Goal: Task Accomplishment & Management: Manage account settings

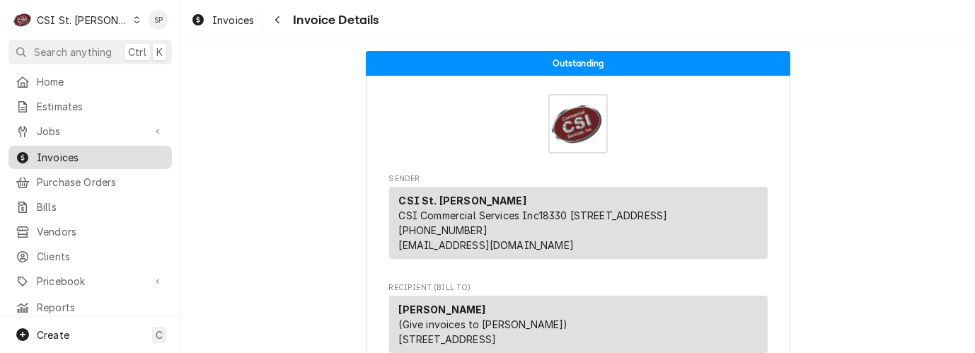
click at [81, 154] on span "Invoices" at bounding box center [101, 157] width 128 height 15
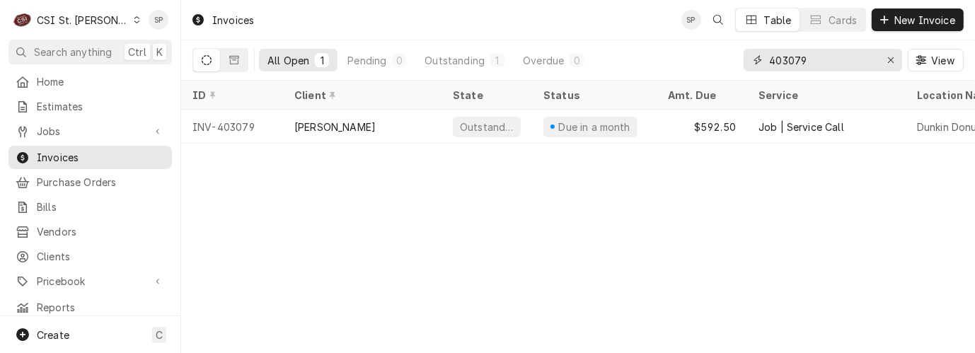
click at [841, 53] on input "403079" at bounding box center [822, 60] width 106 height 23
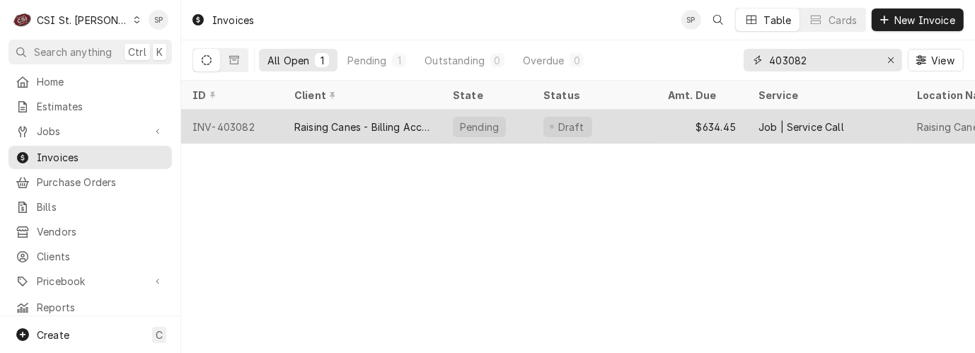
type input "403082"
click at [241, 125] on div "INV-403082" at bounding box center [232, 127] width 102 height 34
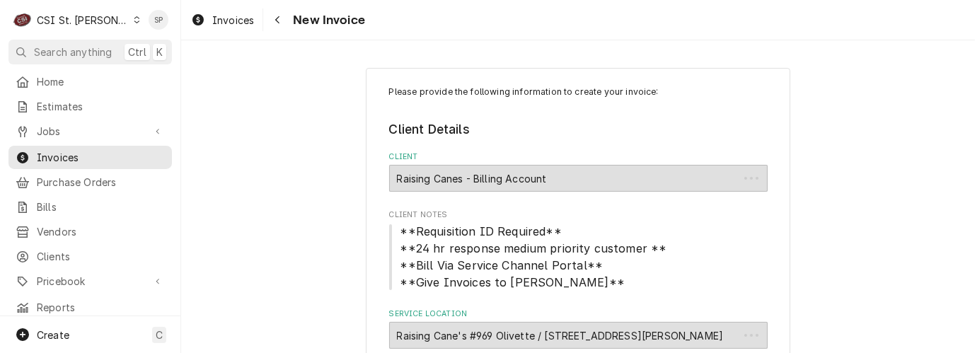
type textarea "x"
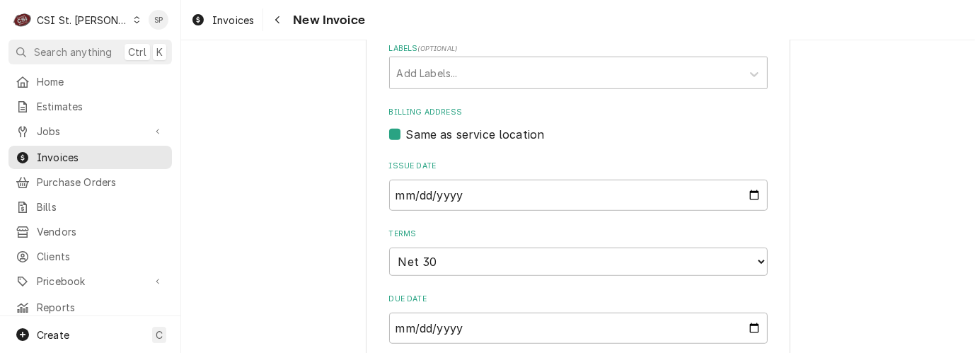
scroll to position [786, 0]
click at [744, 183] on input "2025-08-08" at bounding box center [578, 194] width 379 height 31
type input "2025-08-25"
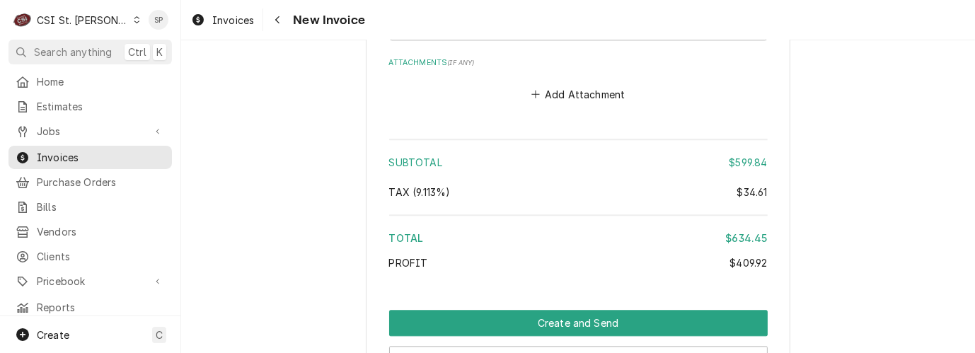
scroll to position [2925, 0]
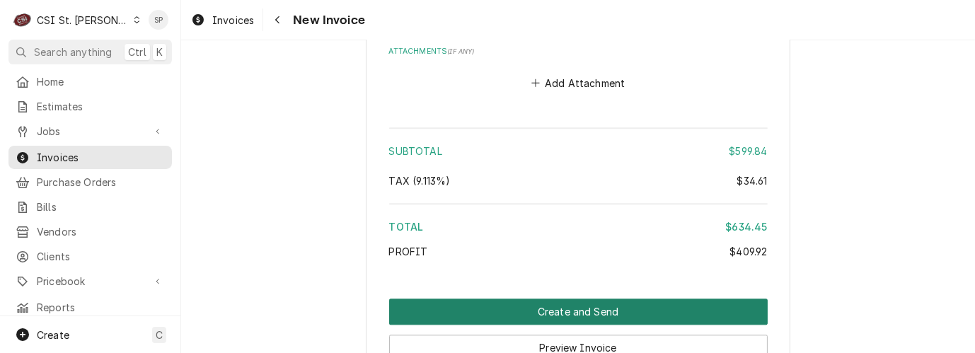
click at [606, 299] on button "Create and Send" at bounding box center [578, 312] width 379 height 26
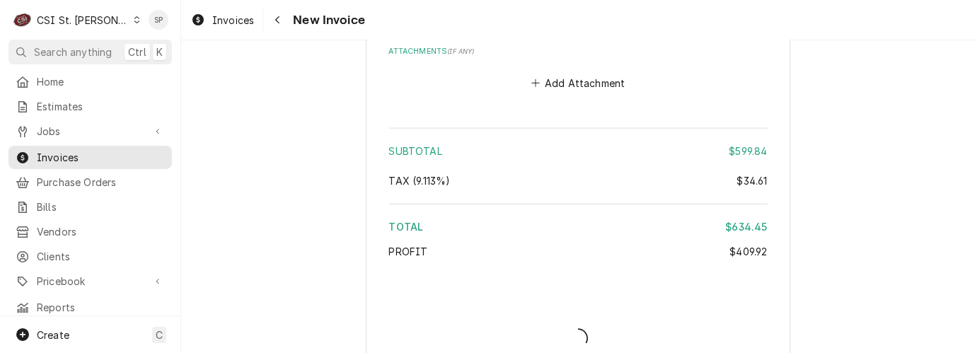
type textarea "x"
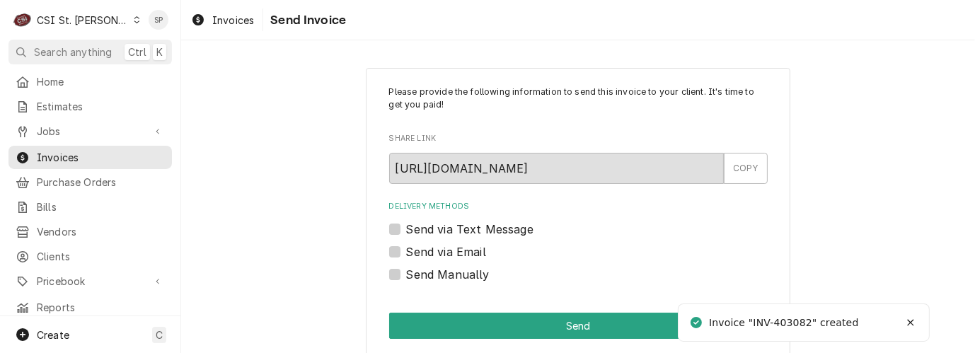
click at [406, 249] on label "Send via Email" at bounding box center [446, 251] width 80 height 17
click at [406, 249] on input "Send via Email" at bounding box center [595, 258] width 379 height 31
checkbox input "true"
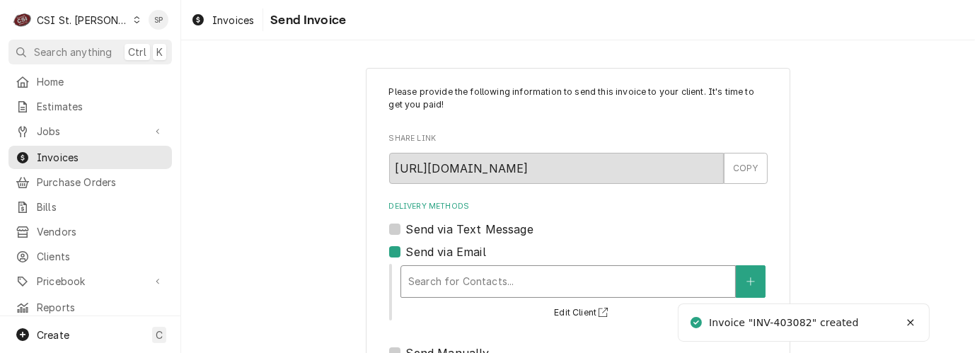
click at [456, 279] on div "Delivery Methods" at bounding box center [568, 281] width 320 height 25
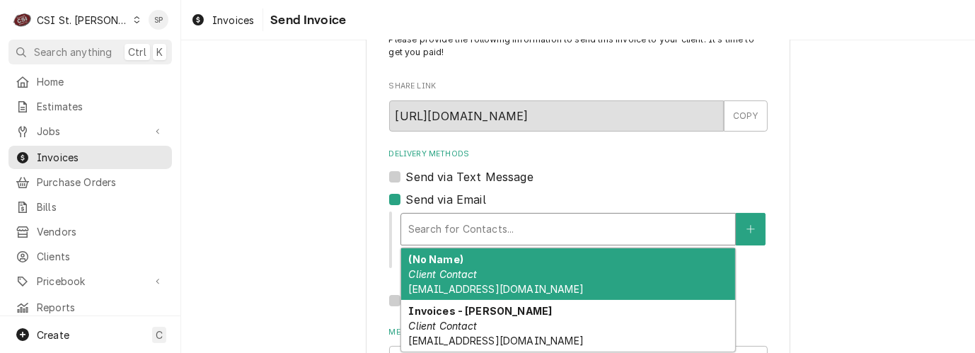
scroll to position [63, 0]
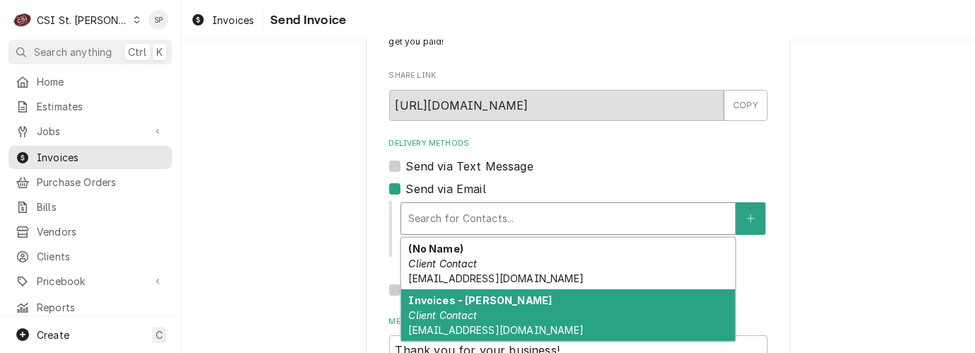
click at [550, 319] on div "Invoices - Kelsey Client Contact kelsey.hetlage@csi1.com" at bounding box center [568, 315] width 334 height 52
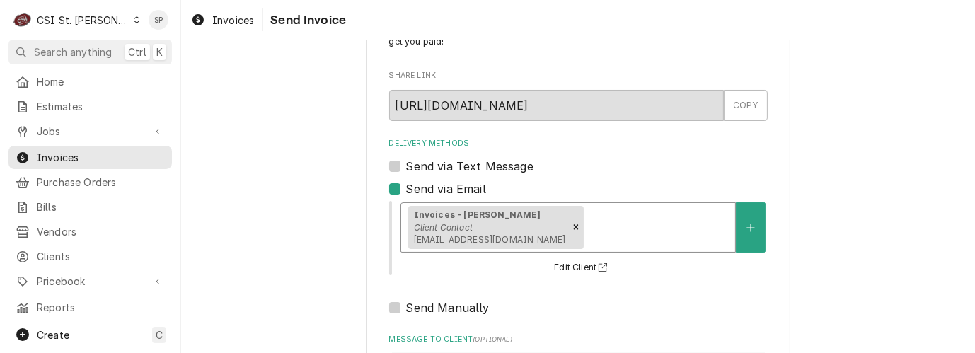
scroll to position [264, 0]
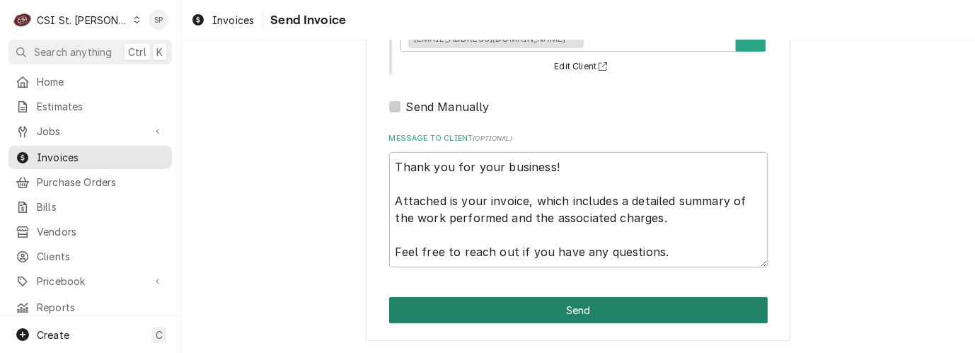
click at [560, 312] on button "Send" at bounding box center [578, 310] width 379 height 26
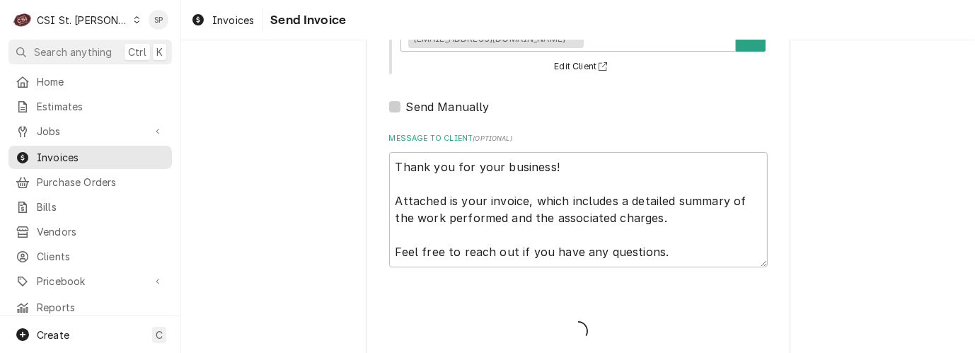
type textarea "x"
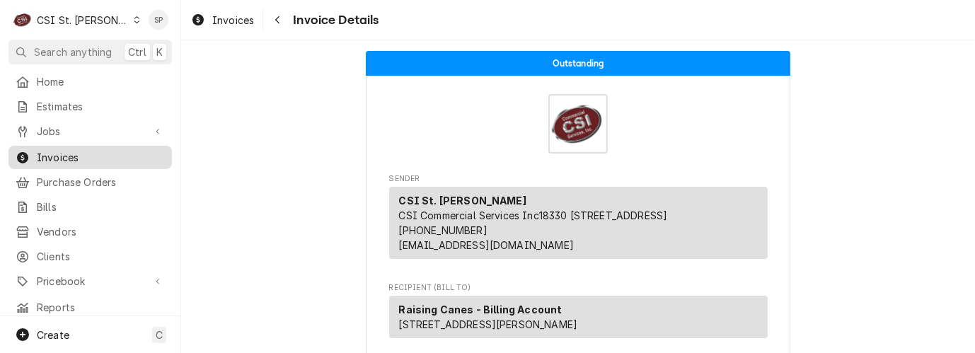
click at [96, 150] on span "Invoices" at bounding box center [101, 157] width 128 height 15
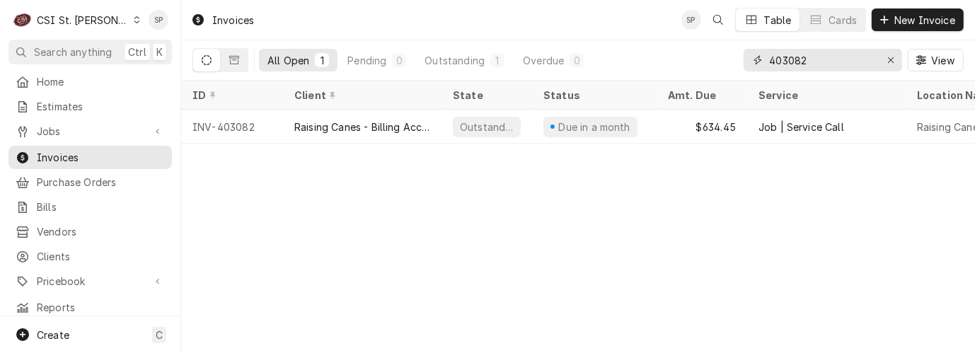
click at [830, 57] on input "403082" at bounding box center [822, 60] width 106 height 23
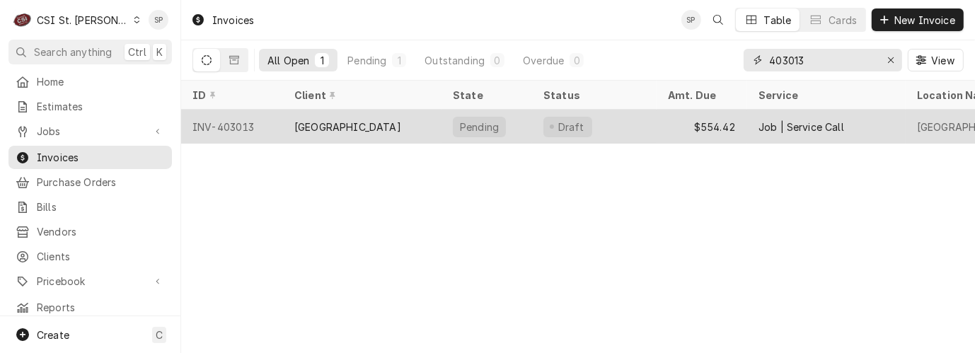
type input "403013"
click at [241, 120] on div "INV-403013" at bounding box center [232, 127] width 102 height 34
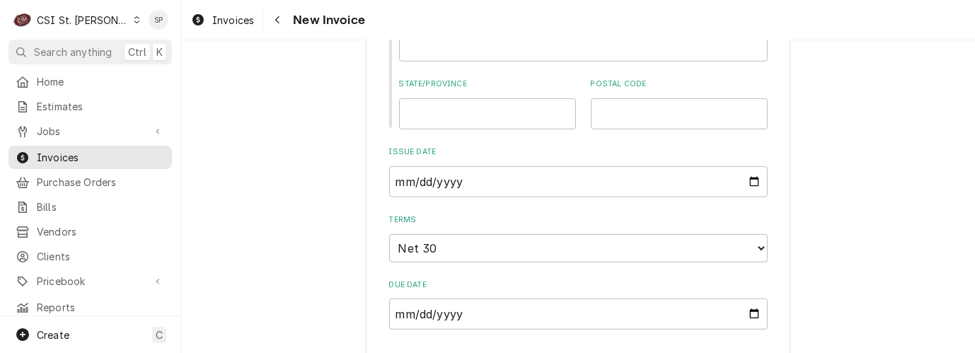
scroll to position [1006, 0]
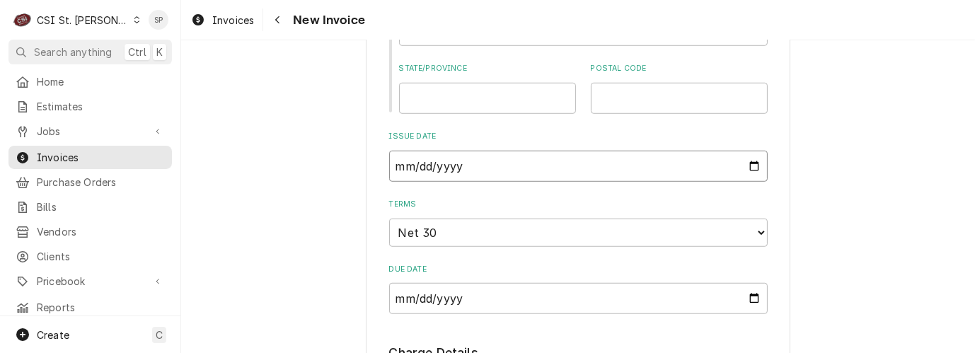
click at [748, 151] on input "2025-08-06" at bounding box center [578, 166] width 379 height 31
type input "2025-08-25"
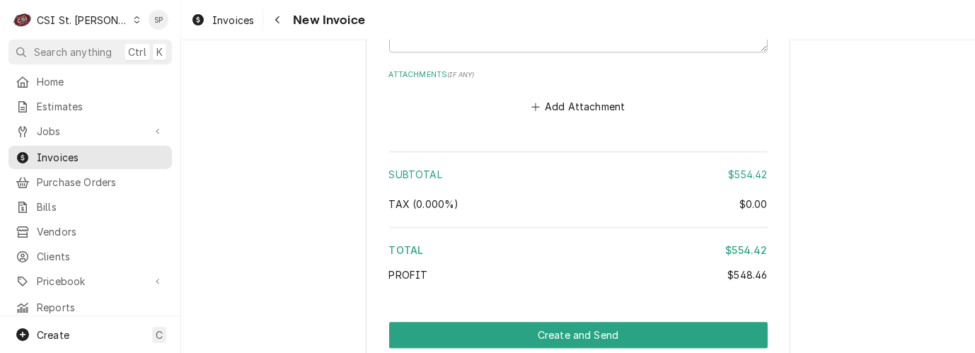
scroll to position [2777, 0]
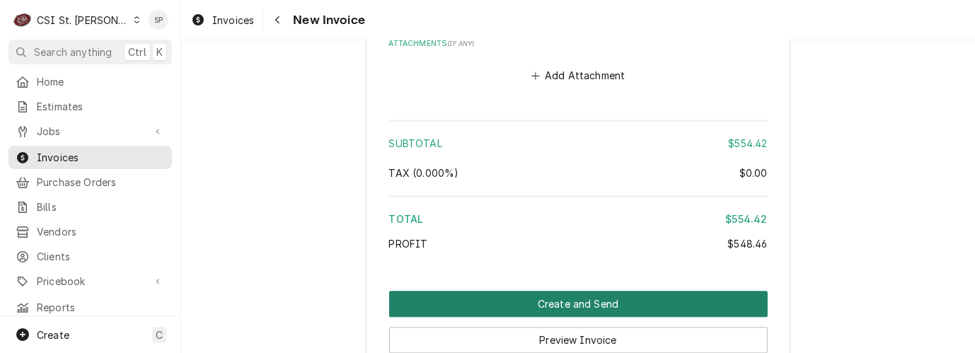
click at [547, 291] on button "Create and Send" at bounding box center [578, 304] width 379 height 26
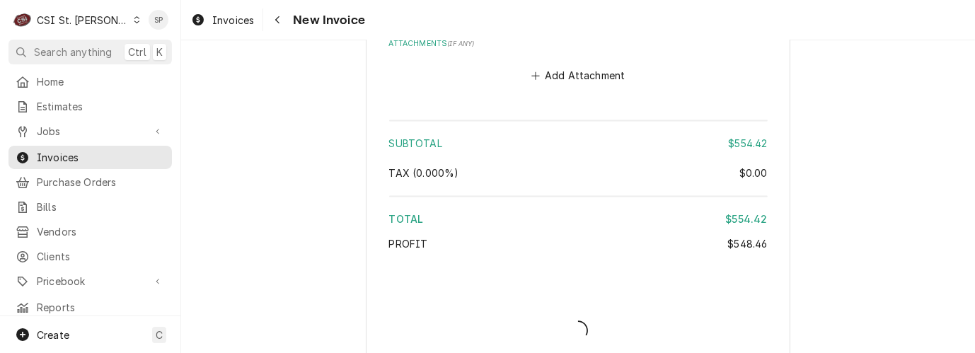
type textarea "x"
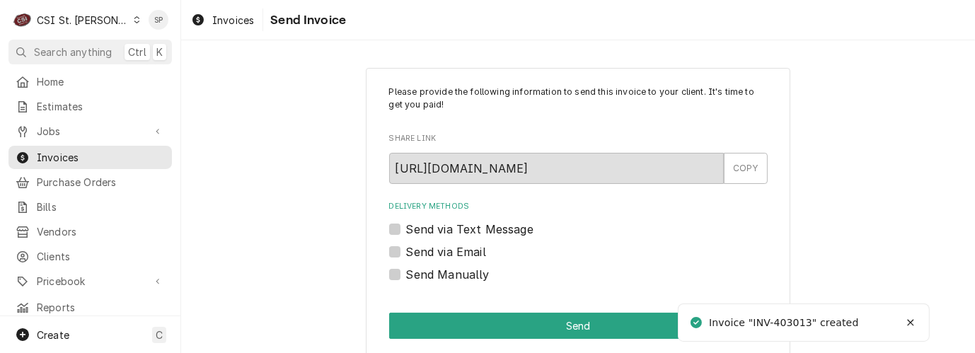
click at [444, 258] on label "Send via Email" at bounding box center [446, 251] width 80 height 17
click at [444, 258] on input "Send via Email" at bounding box center [595, 258] width 379 height 31
checkbox input "true"
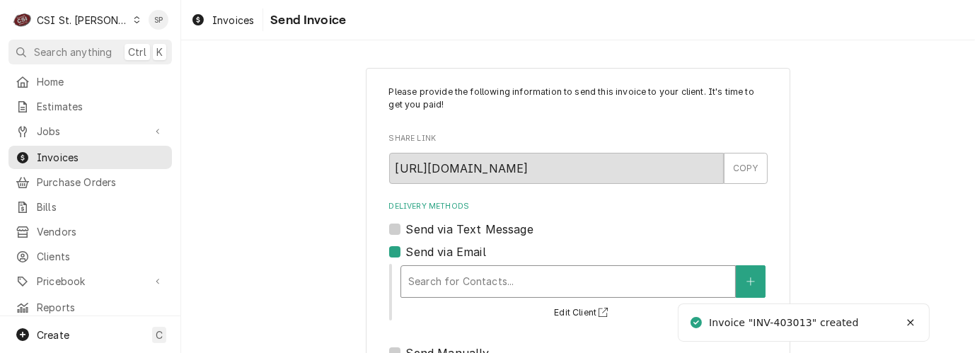
click at [439, 279] on div "Delivery Methods" at bounding box center [568, 281] width 320 height 25
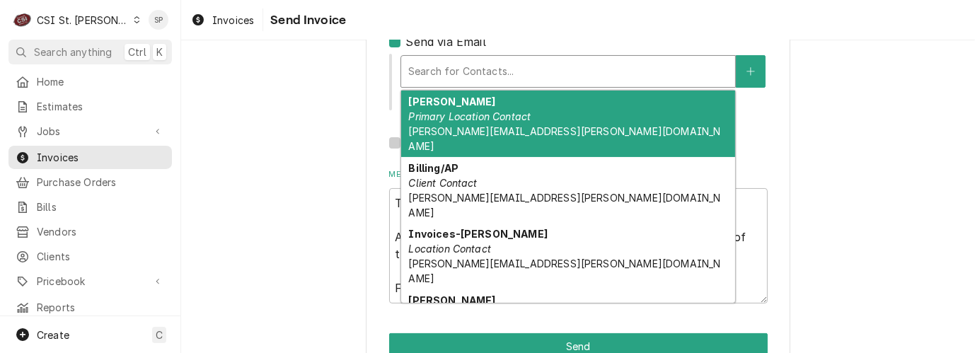
scroll to position [220, 0]
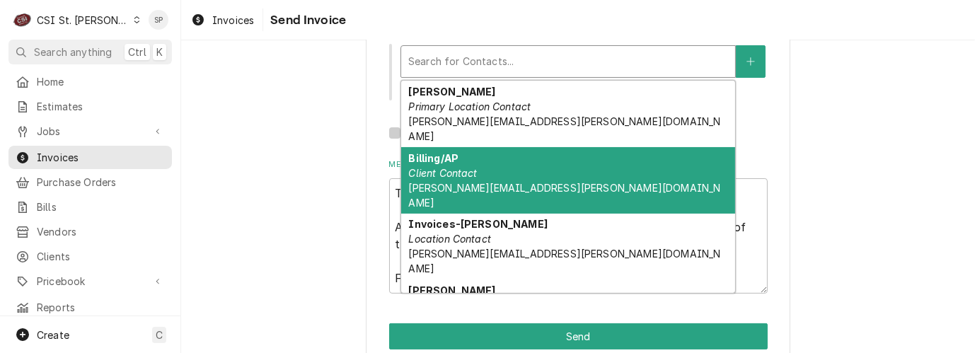
click at [464, 167] on em "Client Contact" at bounding box center [442, 173] width 69 height 12
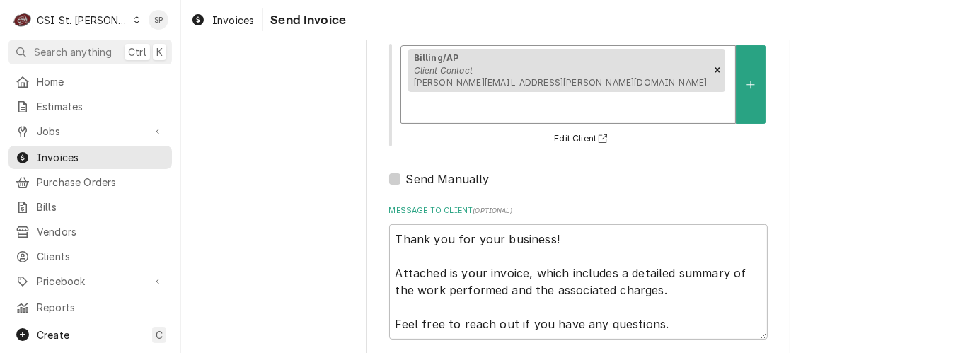
scroll to position [264, 0]
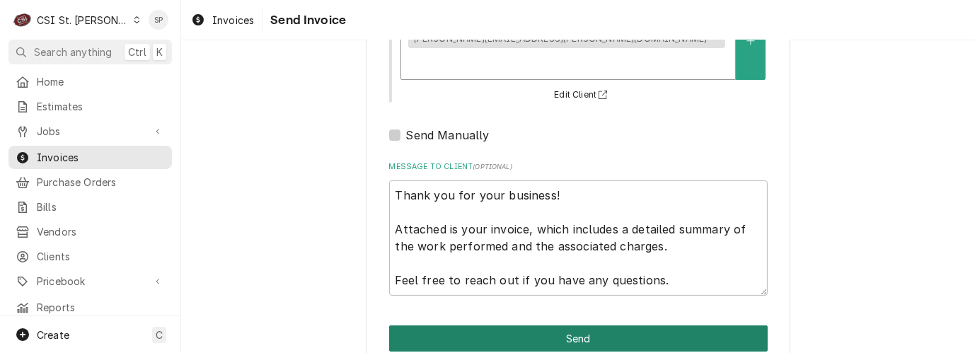
click at [525, 326] on button "Send" at bounding box center [578, 339] width 379 height 26
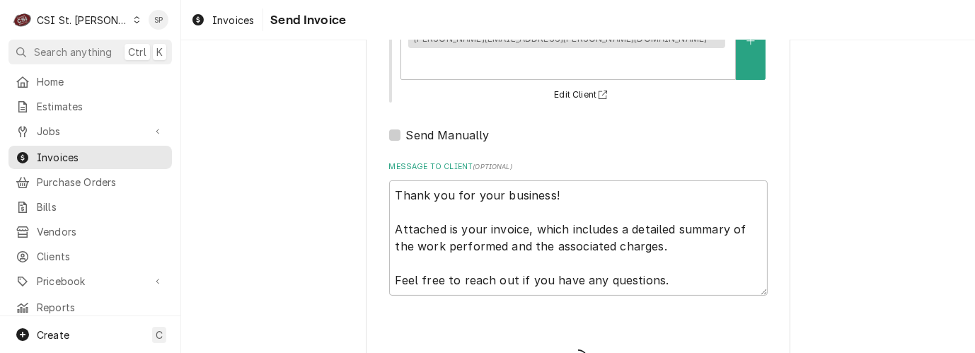
type textarea "x"
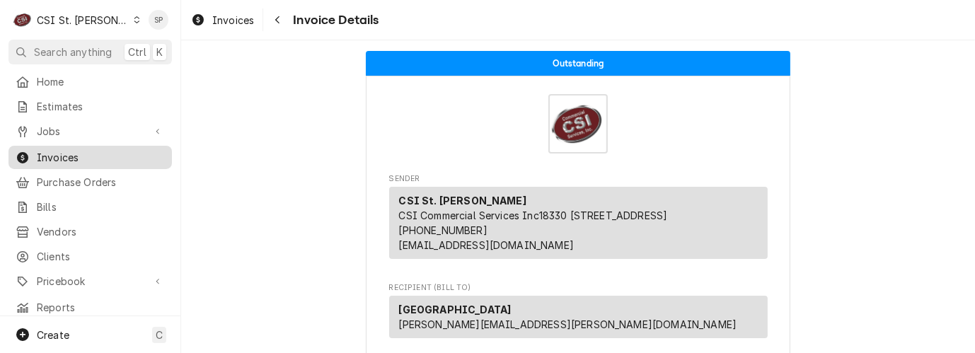
click at [105, 150] on span "Invoices" at bounding box center [101, 157] width 128 height 15
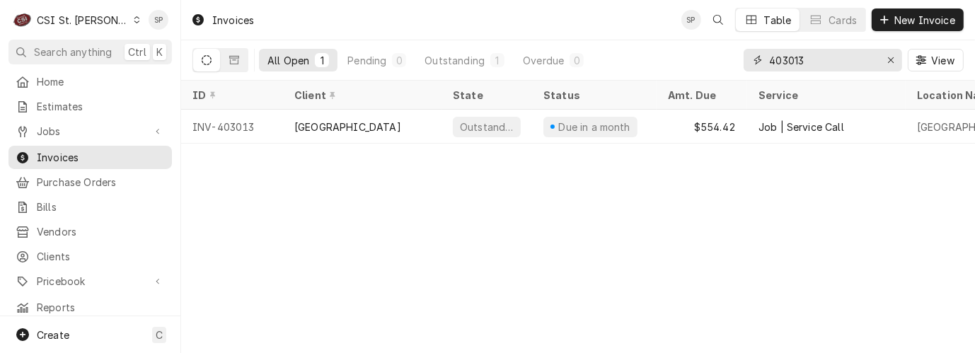
click at [855, 59] on input "403013" at bounding box center [822, 60] width 106 height 23
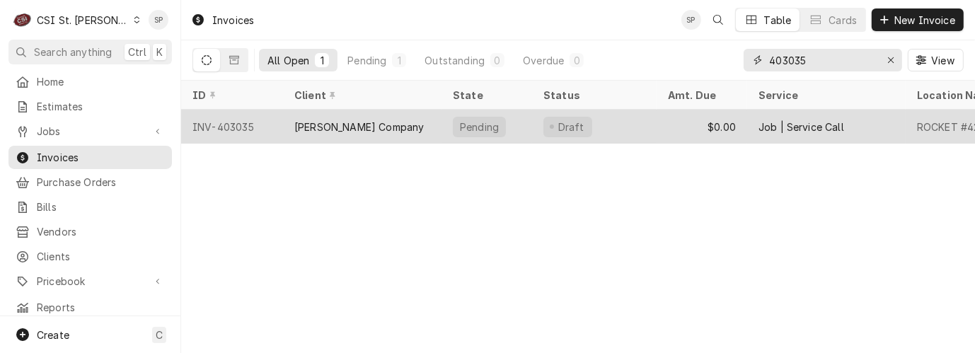
type input "403035"
click at [230, 110] on div "INV-403035" at bounding box center [232, 127] width 102 height 34
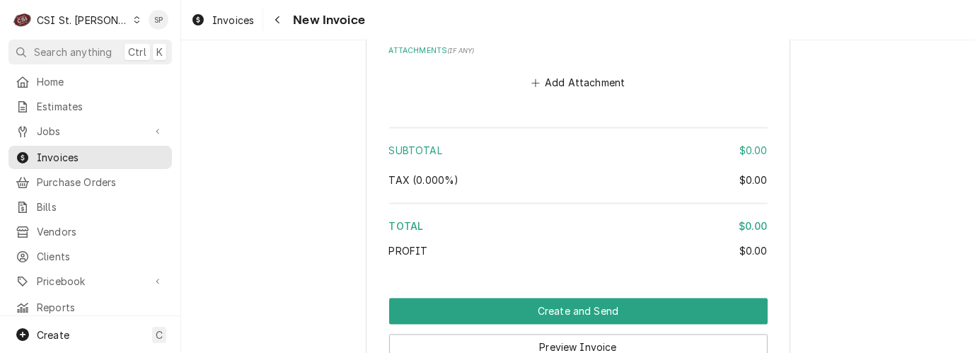
scroll to position [2463, 0]
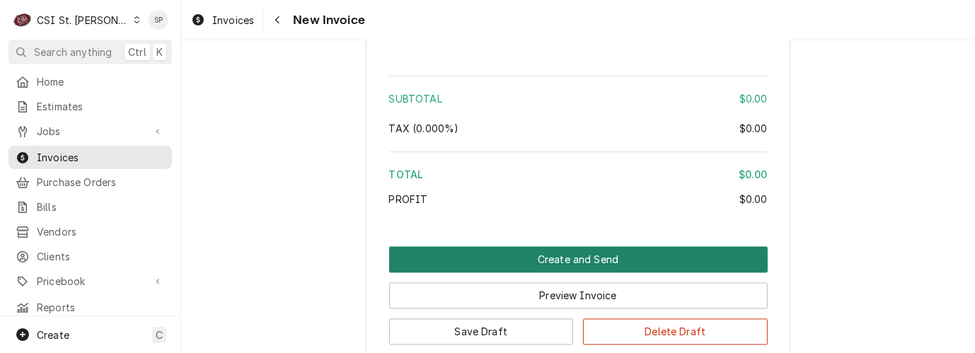
click at [552, 255] on button "Create and Send" at bounding box center [578, 259] width 379 height 26
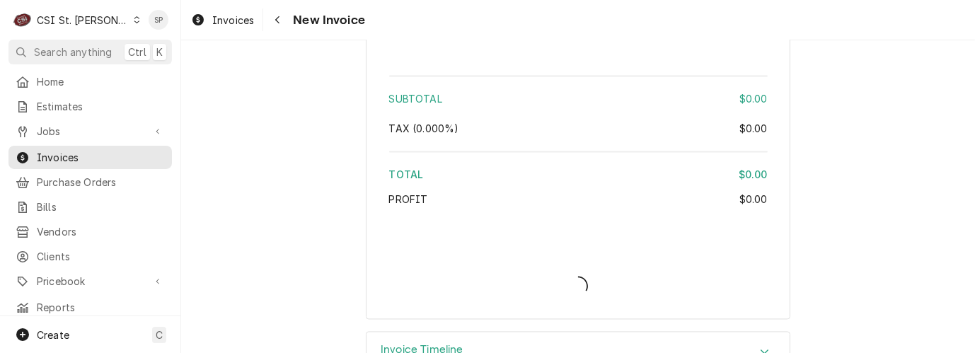
type textarea "x"
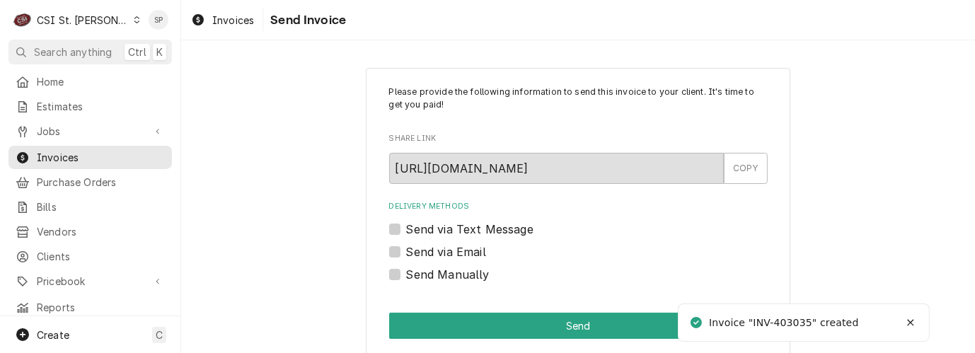
click at [406, 274] on label "Send Manually" at bounding box center [448, 274] width 84 height 17
click at [406, 274] on input "Send Manually" at bounding box center [595, 281] width 379 height 31
checkbox input "true"
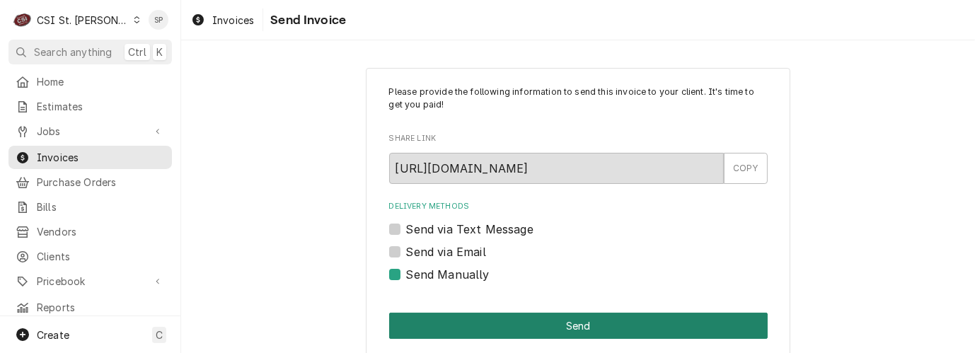
click at [529, 333] on button "Send" at bounding box center [578, 326] width 379 height 26
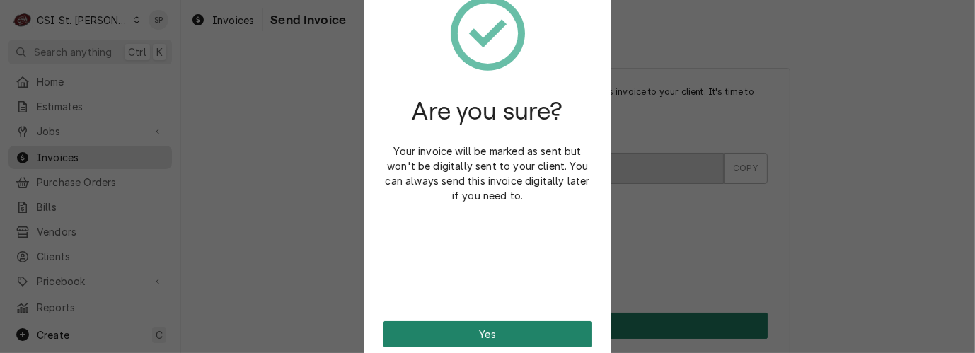
click at [529, 333] on button "Yes" at bounding box center [488, 334] width 208 height 26
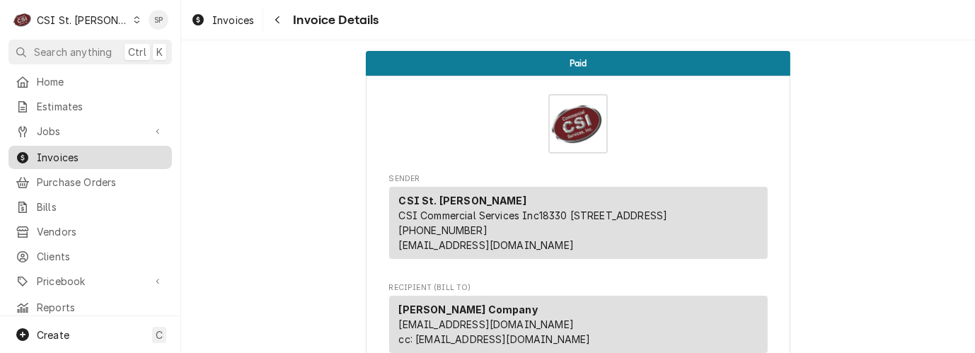
click at [89, 150] on span "Invoices" at bounding box center [101, 157] width 128 height 15
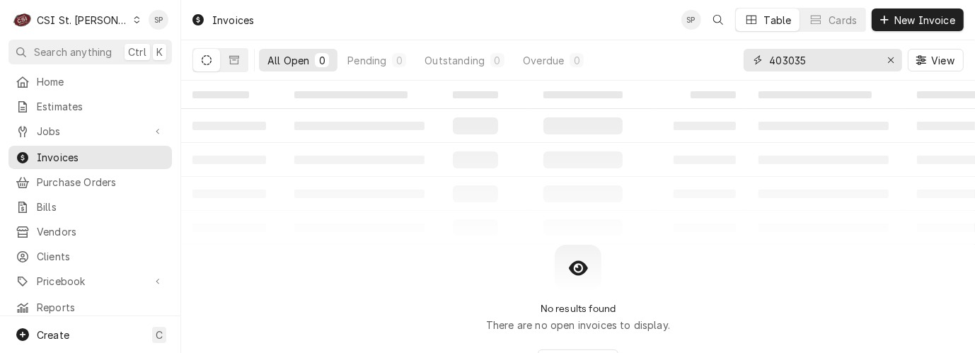
click at [819, 56] on input "403035" at bounding box center [822, 60] width 106 height 23
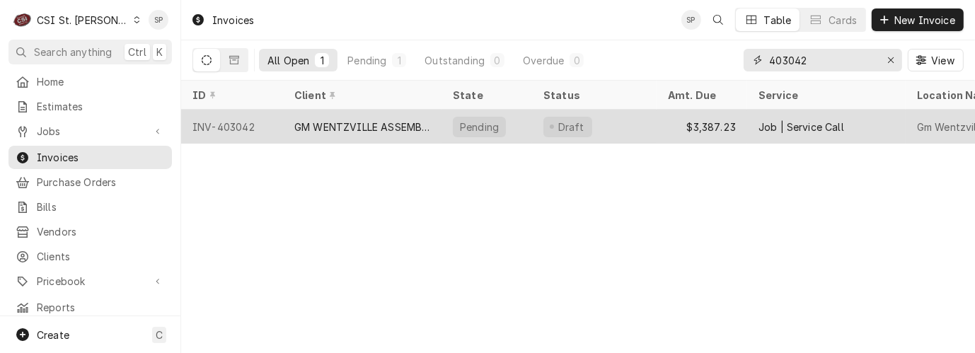
type input "403042"
click at [304, 120] on div "GM WENTZVILLE ASSEMBLY PLANT" at bounding box center [362, 127] width 136 height 15
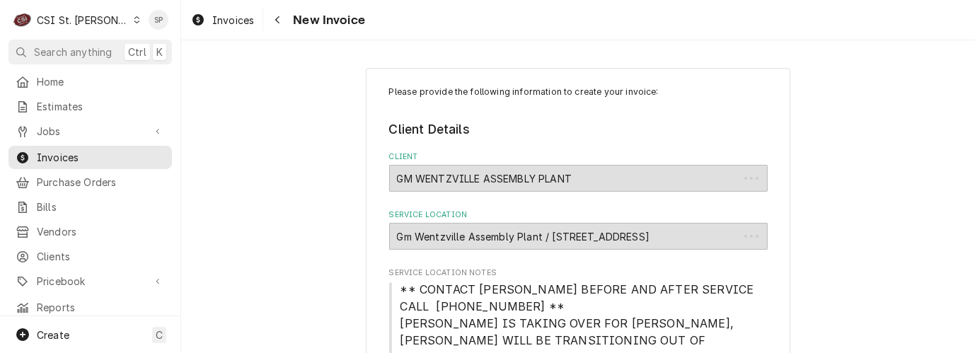
type textarea "x"
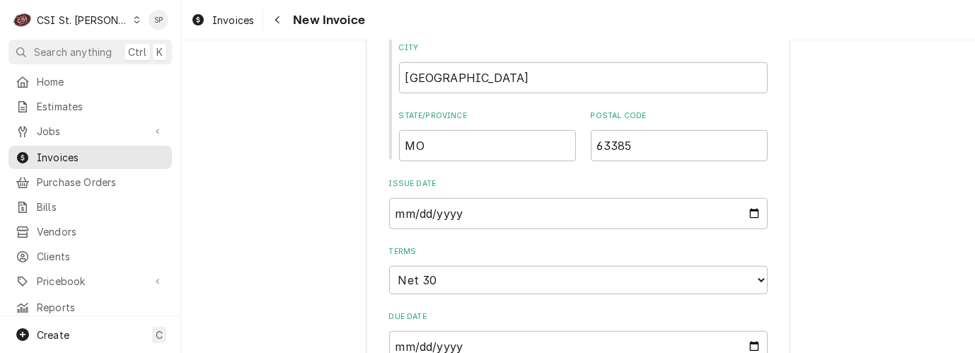
scroll to position [943, 0]
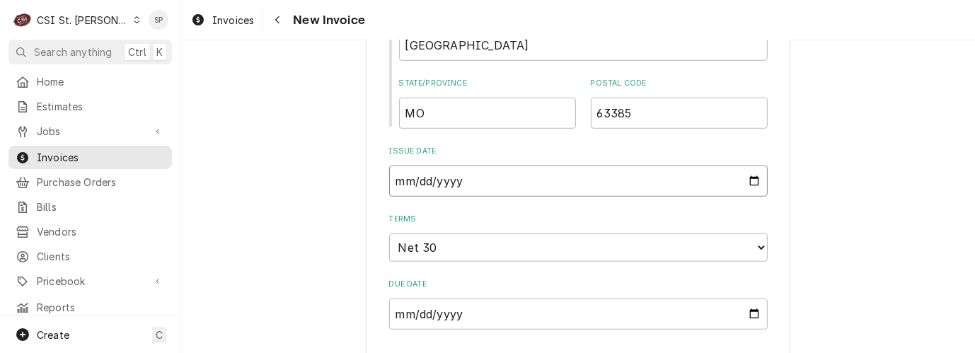
click at [749, 179] on input "2025-08-07" at bounding box center [578, 181] width 379 height 31
type input "2025-08-25"
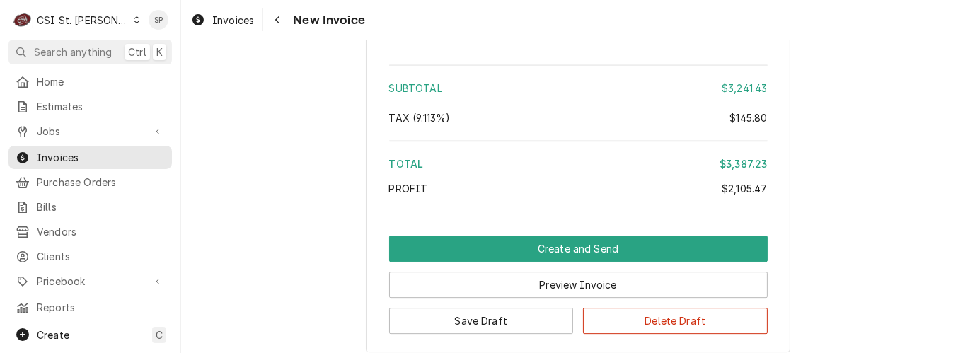
scroll to position [3832, 0]
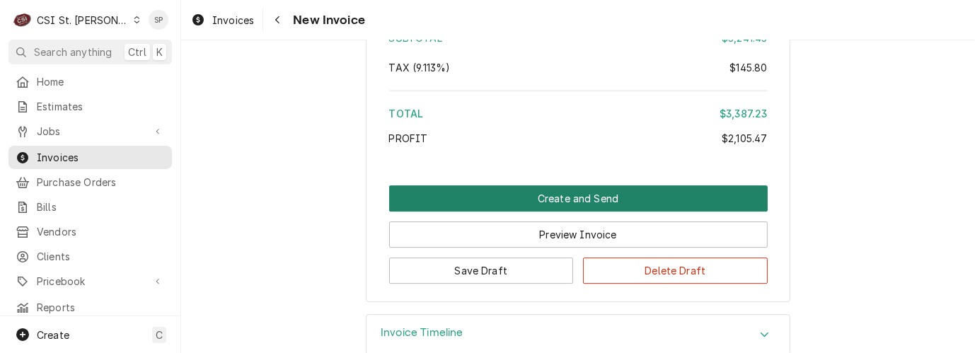
click at [553, 185] on button "Create and Send" at bounding box center [578, 198] width 379 height 26
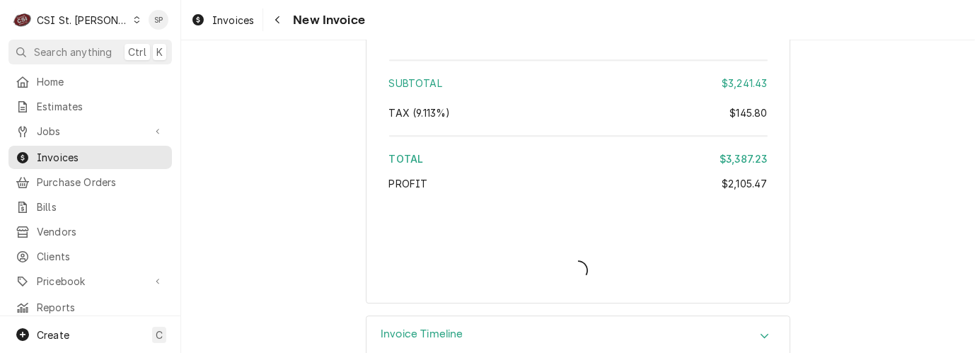
type textarea "x"
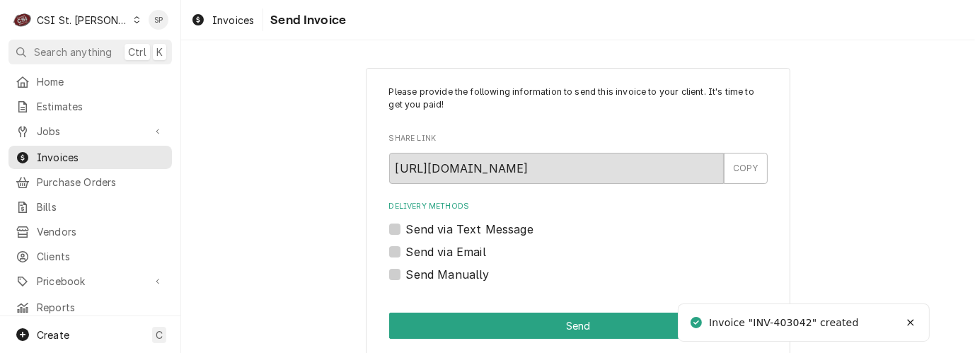
click at [406, 253] on label "Send via Email" at bounding box center [446, 251] width 80 height 17
click at [406, 253] on input "Send via Email" at bounding box center [595, 258] width 379 height 31
checkbox input "true"
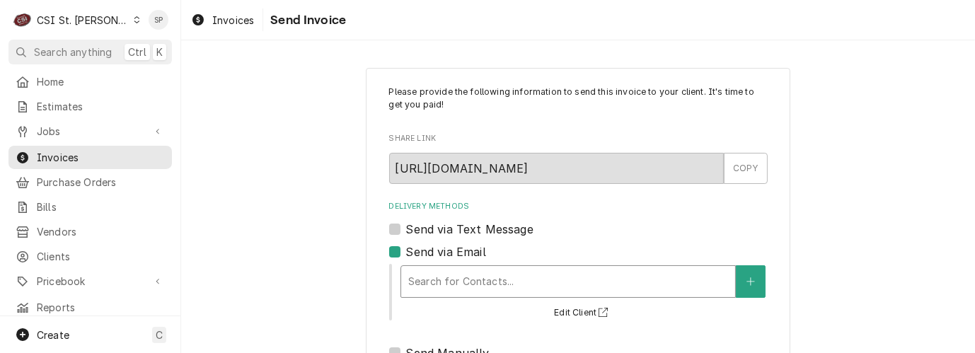
type textarea "x"
click at [576, 284] on div "Delivery Methods" at bounding box center [568, 281] width 320 height 25
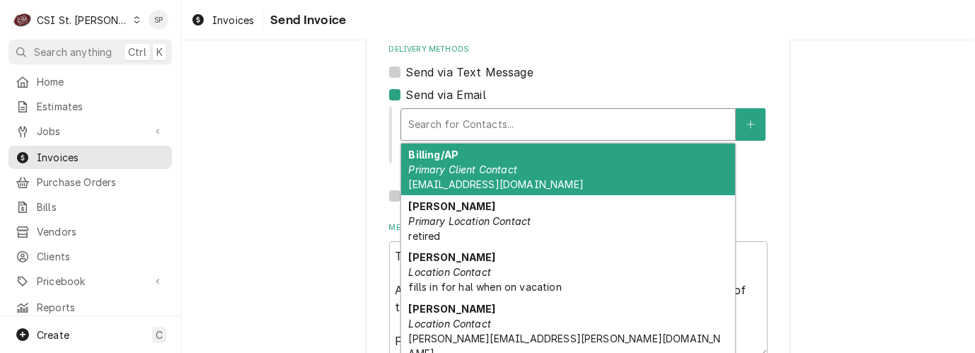
scroll to position [188, 0]
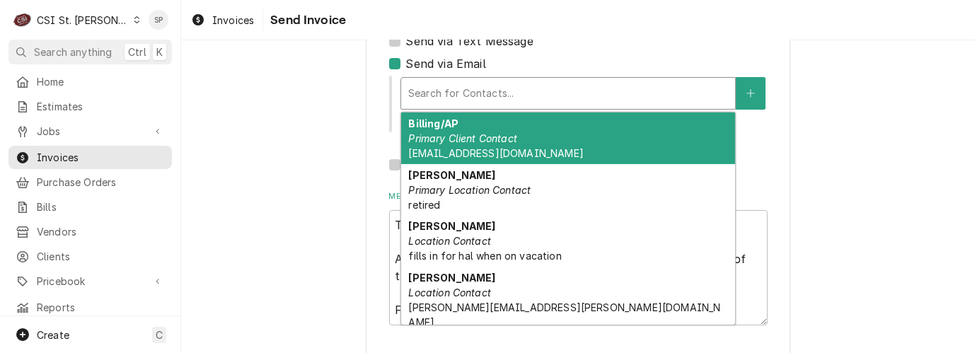
click at [681, 88] on div "Delivery Methods" at bounding box center [568, 93] width 320 height 25
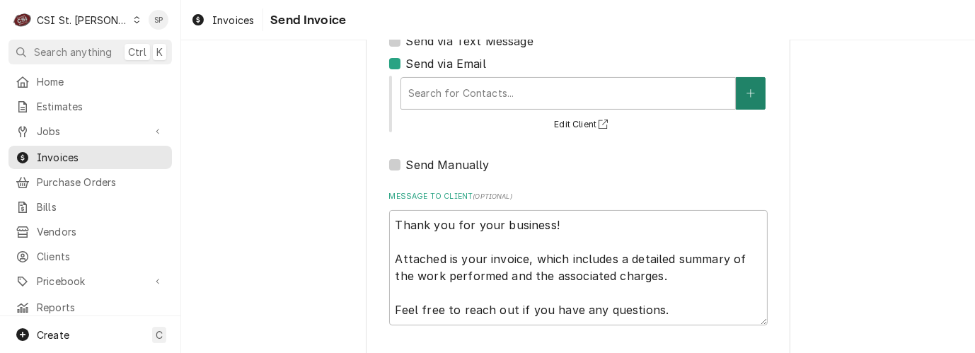
click at [739, 96] on button "Delivery Methods" at bounding box center [751, 93] width 30 height 33
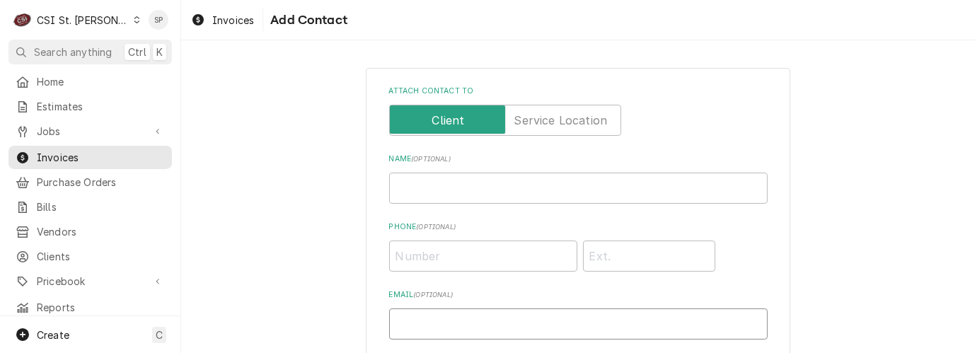
click at [420, 321] on input "Email ( optional )" at bounding box center [578, 324] width 379 height 31
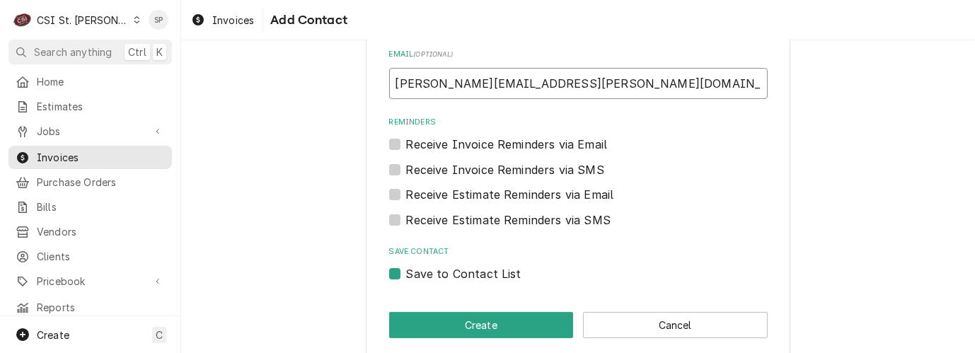
scroll to position [252, 0]
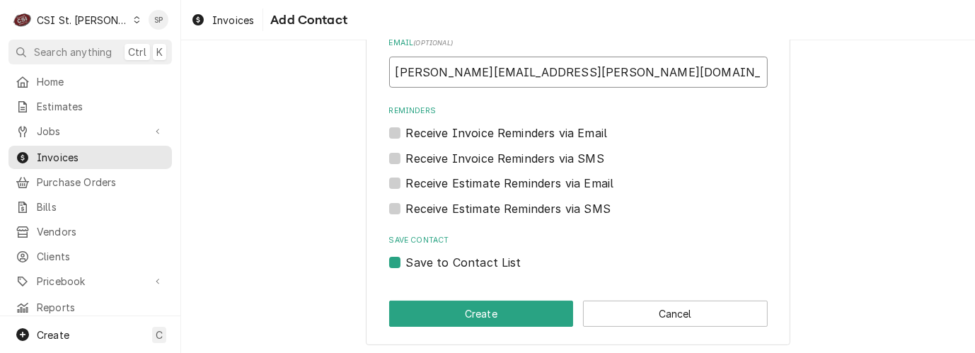
type input "vicky.stuesse@csi1.com"
click at [406, 260] on label "Save to Contact List" at bounding box center [463, 262] width 115 height 17
click at [406, 260] on input "Save to Contact List" at bounding box center [595, 269] width 379 height 31
checkbox input "false"
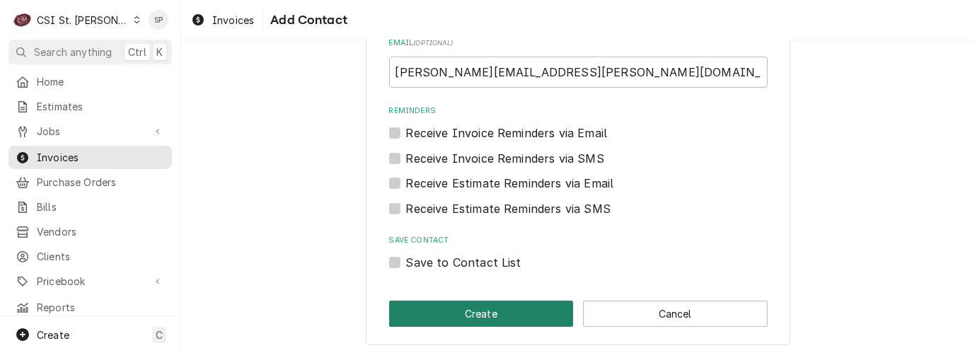
click at [427, 308] on button "Create" at bounding box center [481, 314] width 185 height 26
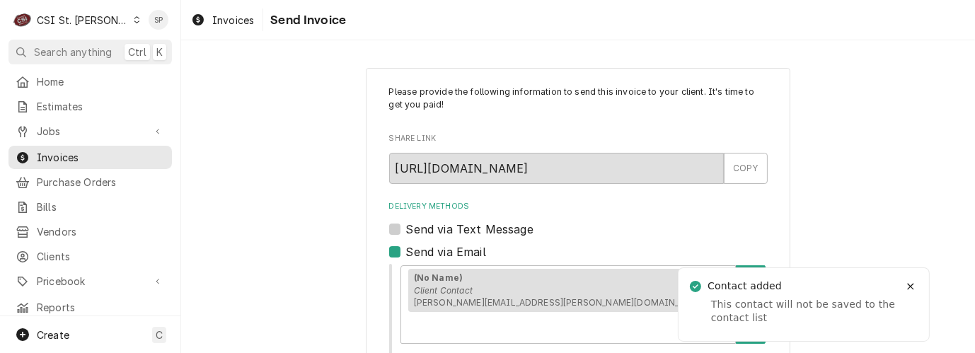
scroll to position [264, 0]
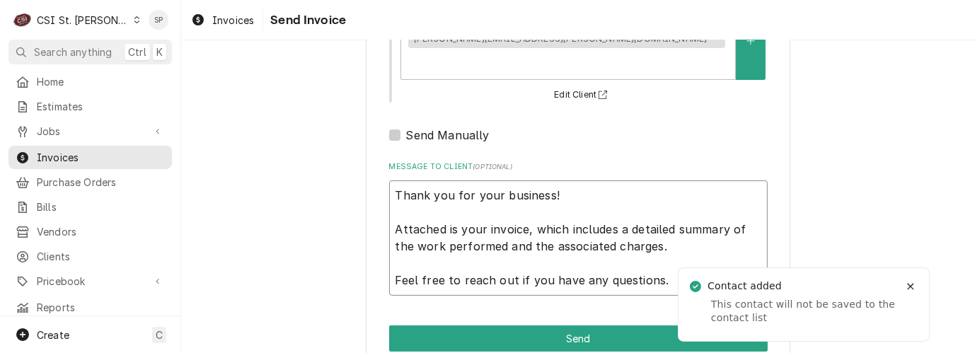
drag, startPoint x: 388, startPoint y: 164, endPoint x: 676, endPoint y: 246, distance: 298.6
click at [676, 246] on textarea "Thank you for your business! Attached is your invoice, which includes a detaile…" at bounding box center [578, 237] width 379 height 115
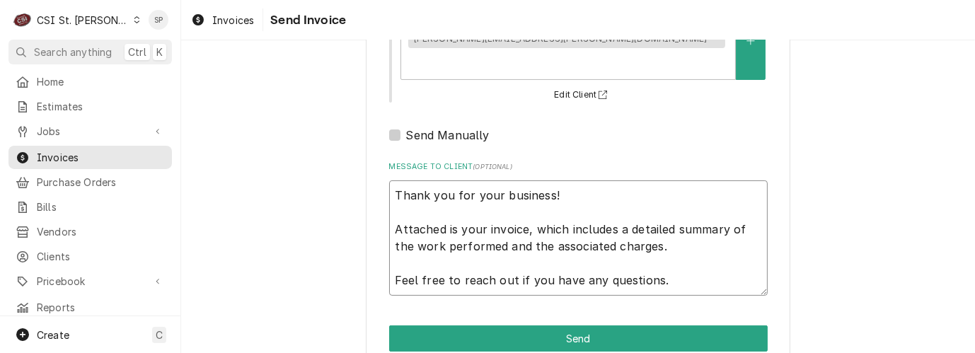
type textarea "x"
type textarea "N"
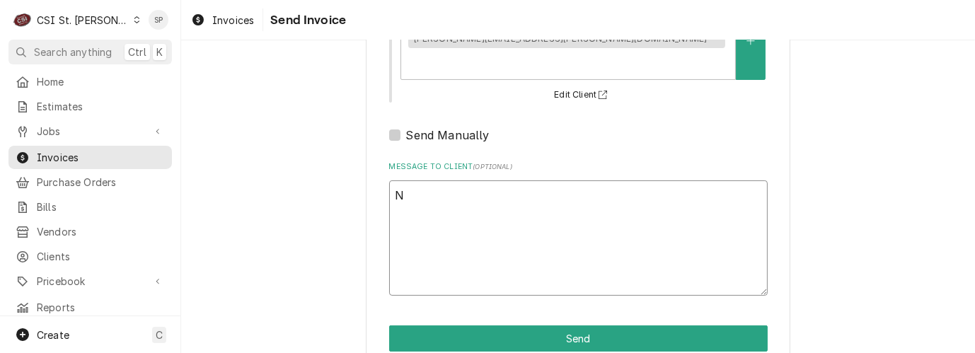
scroll to position [214, 0]
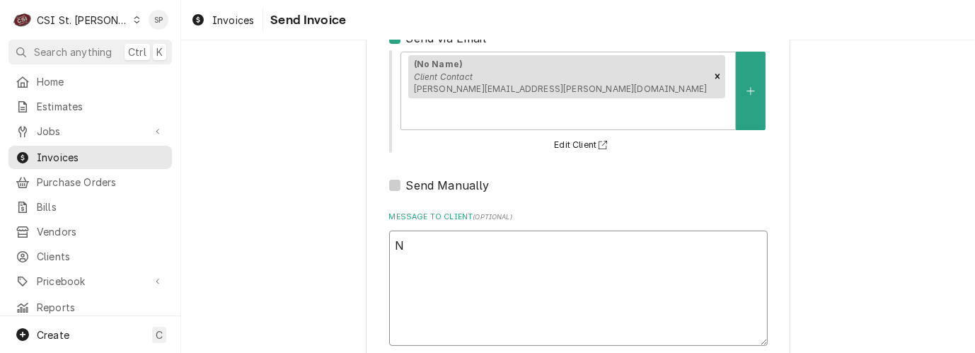
type textarea "x"
type textarea "No"
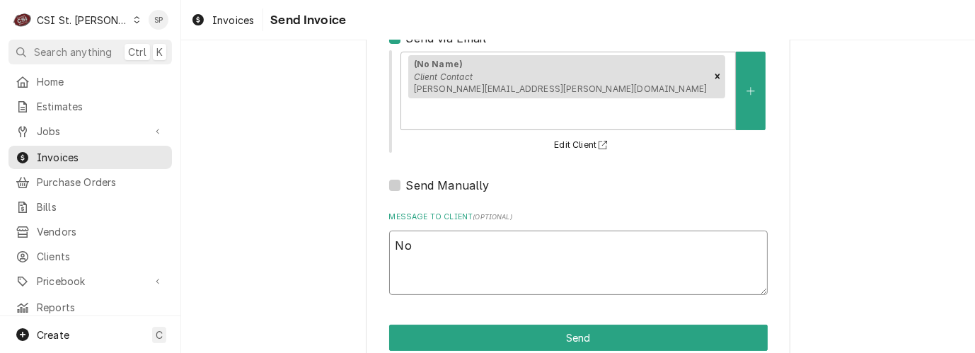
type textarea "x"
type textarea "Not"
type textarea "x"
type textarea "Not"
type textarea "x"
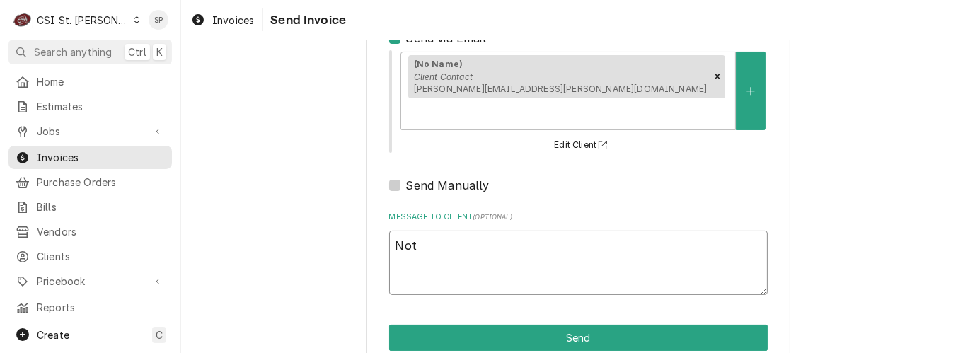
type textarea "Not s"
type textarea "x"
type textarea "Not su"
type textarea "x"
type textarea "Not sur"
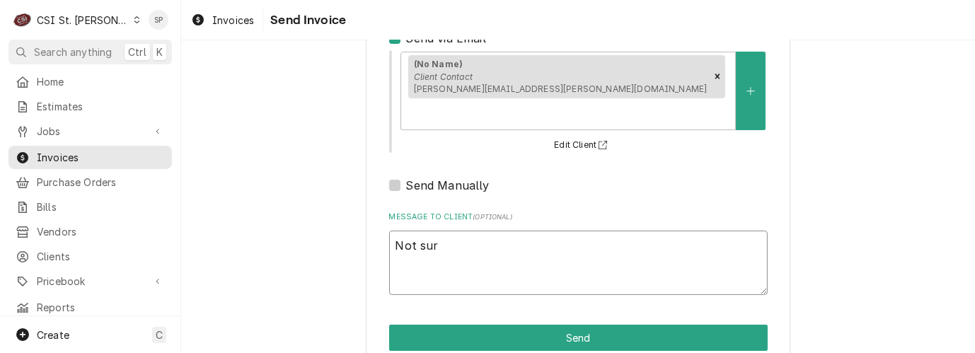
type textarea "x"
type textarea "Not sure"
type textarea "x"
type textarea "Not sure"
type textarea "x"
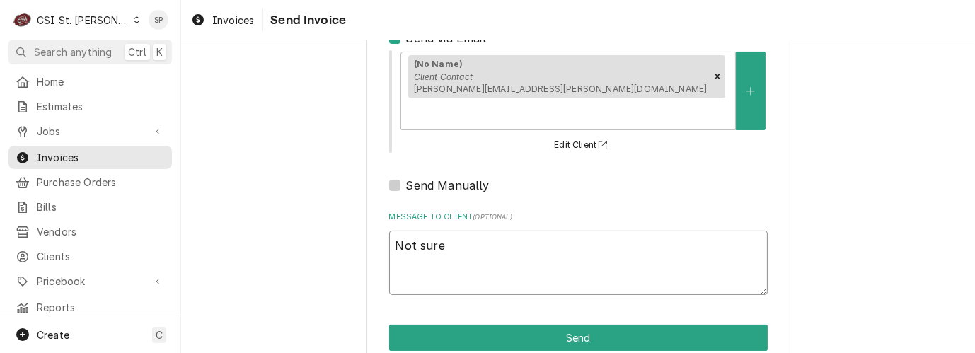
type textarea "Not sure i"
type textarea "x"
type textarea "Not sure if"
type textarea "x"
type textarea "Not sure if"
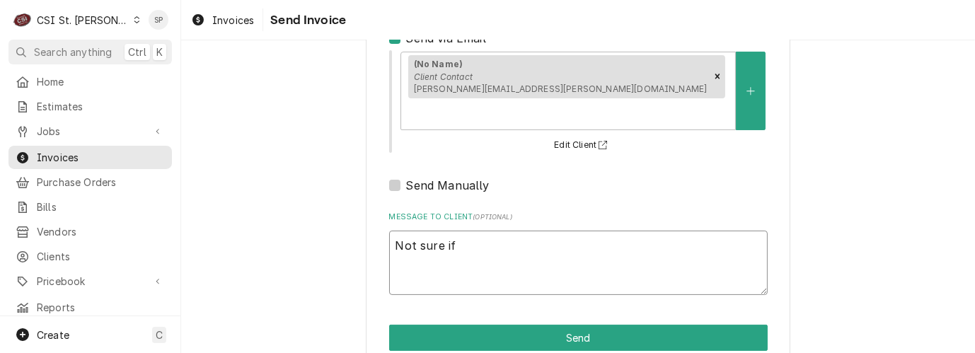
type textarea "x"
type textarea "Not sure if e"
type textarea "x"
type textarea "Not sure if em"
type textarea "x"
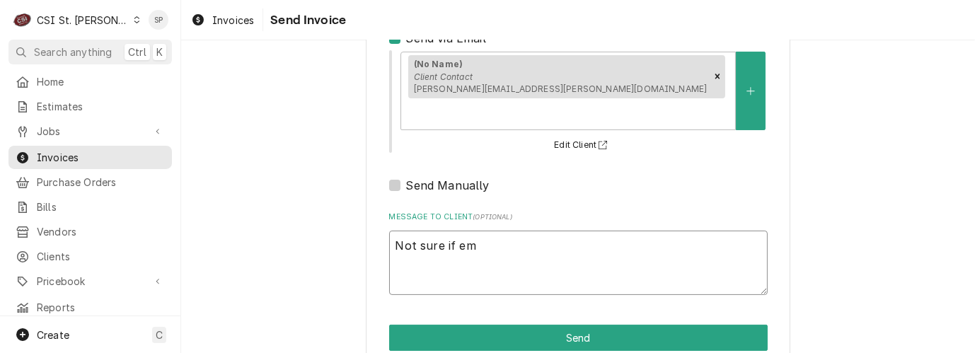
type textarea "Not sure if ema"
type textarea "x"
type textarea "Not sure if emai"
type textarea "x"
type textarea "Not sure if email"
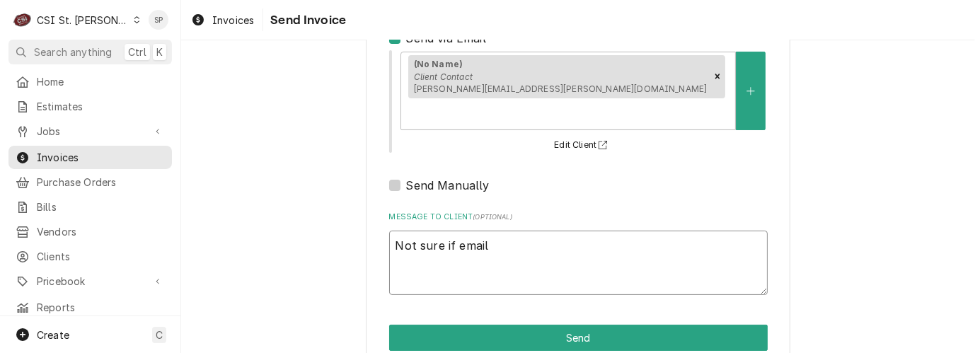
type textarea "x"
type textarea "Not sure if email"
type textarea "x"
type textarea "Not sure if email a"
type textarea "x"
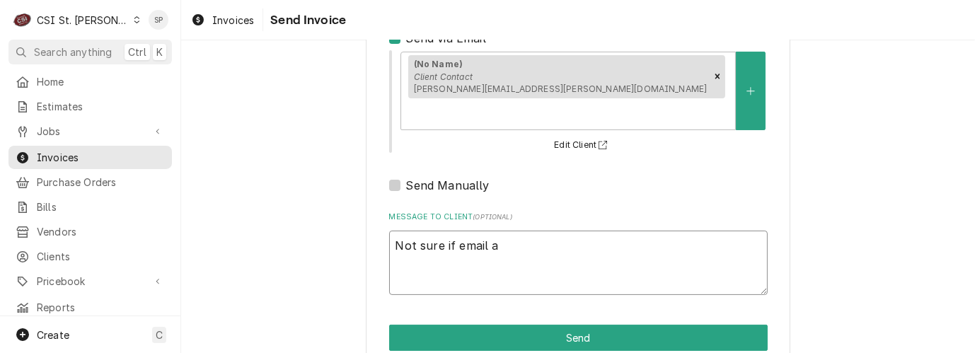
type textarea "Not sure if email ad"
type textarea "x"
type textarea "Not sure if email add"
type textarea "x"
type textarea "Not sure if email adde"
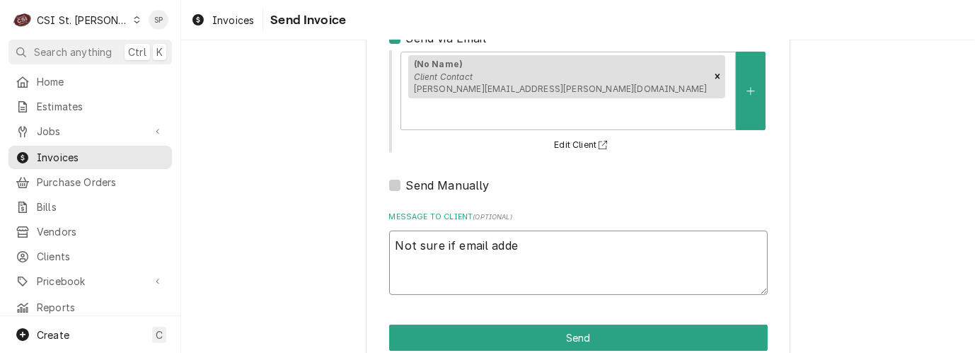
type textarea "x"
type textarea "Not sure if email adder"
type textarea "x"
type textarea "Not sure if email adders"
type textarea "x"
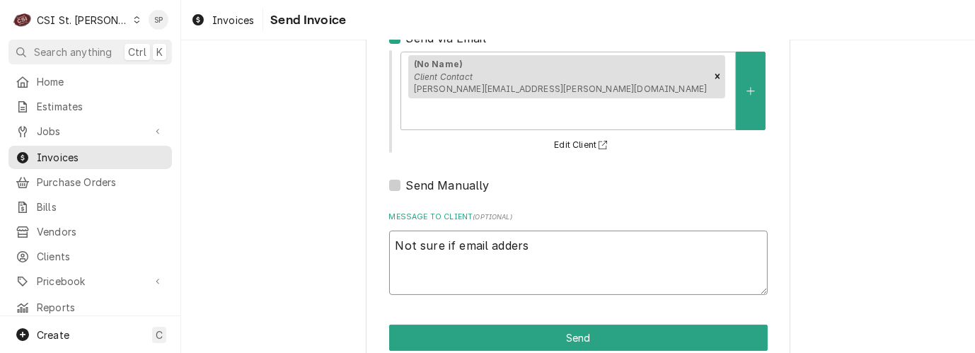
type textarea "Not sure if email adderss"
type textarea "x"
type textarea "Not sure if email adderss"
type textarea "x"
type textarea "Not sure if email adderss i"
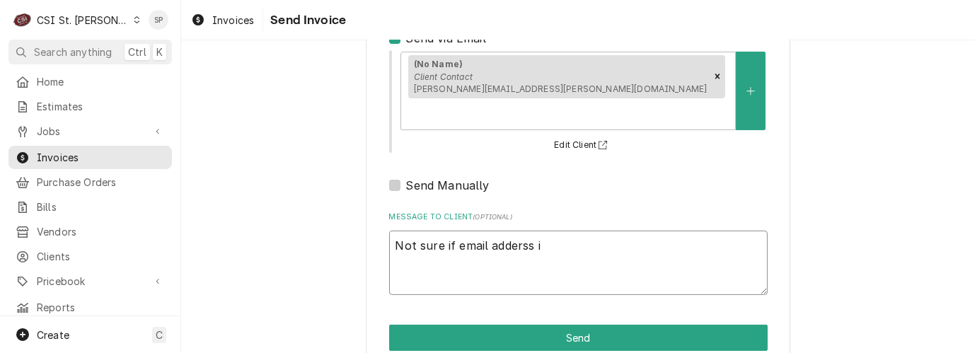
type textarea "x"
type textarea "Not sure if email adderss is"
type textarea "x"
type textarea "Not sure if email adderss is"
type textarea "x"
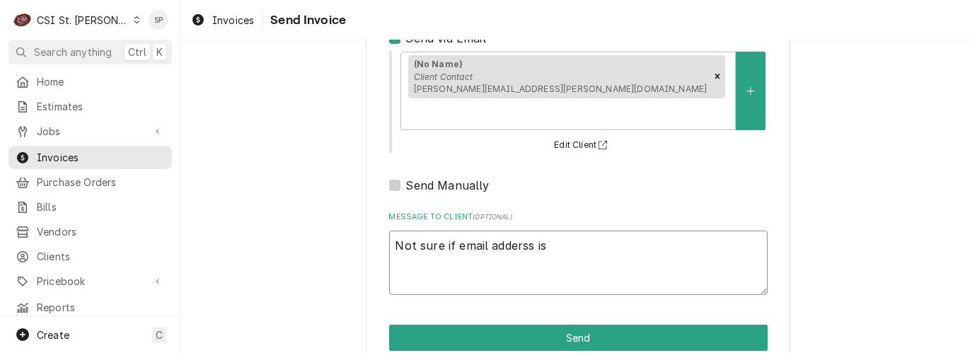
type textarea "Not sure if email adderss is c"
type textarea "x"
type textarea "Not sure if email adderss is co"
type textarea "x"
type textarea "Not sure if email adderss is cor"
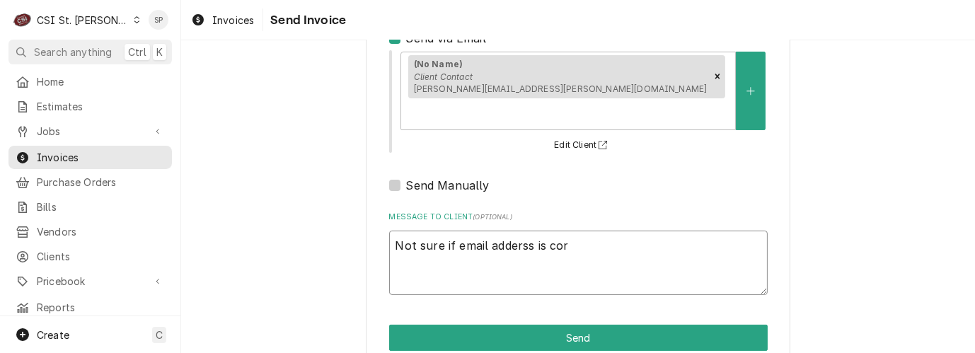
type textarea "x"
type textarea "Not sure if email adderss is corr"
type textarea "x"
type textarea "Not sure if email adderss is corre"
type textarea "x"
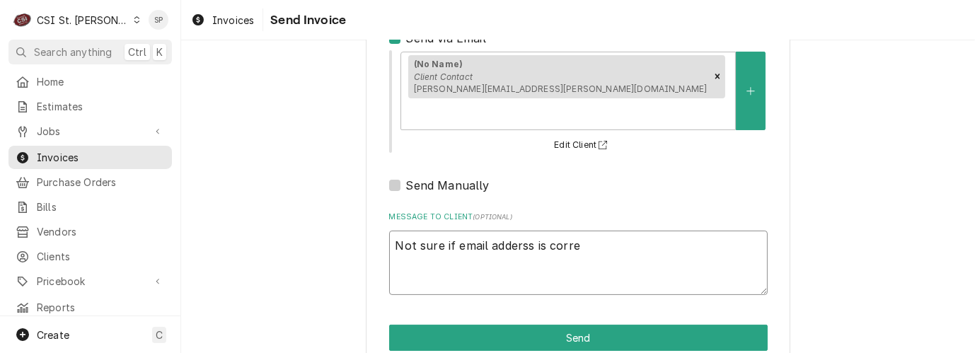
type textarea "Not sure if email adderss is correc"
type textarea "x"
type textarea "Not sure if email adderss is correct"
type textarea "x"
type textarea "Not sure if email adderss is correct-"
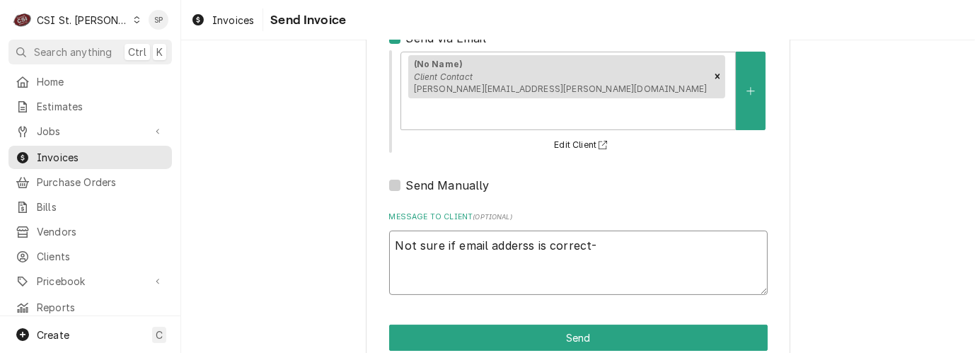
type textarea "x"
type textarea "Not sure if email adderss is correct-iv"
type textarea "x"
type textarea "Not sure if email adderss is correct-ivn"
type textarea "x"
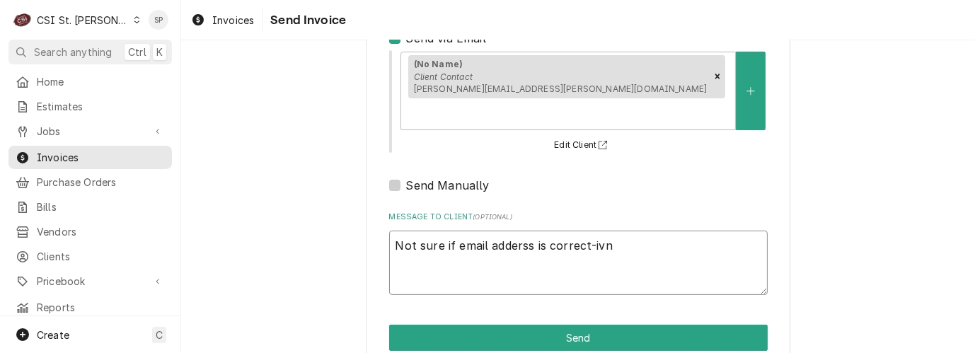
type textarea "Not sure if email adderss is correct-ivno"
type textarea "x"
type textarea "Not sure if email adderss is correct-ivnoi"
type textarea "x"
type textarea "Not sure if email adderss is correct-ivnoic"
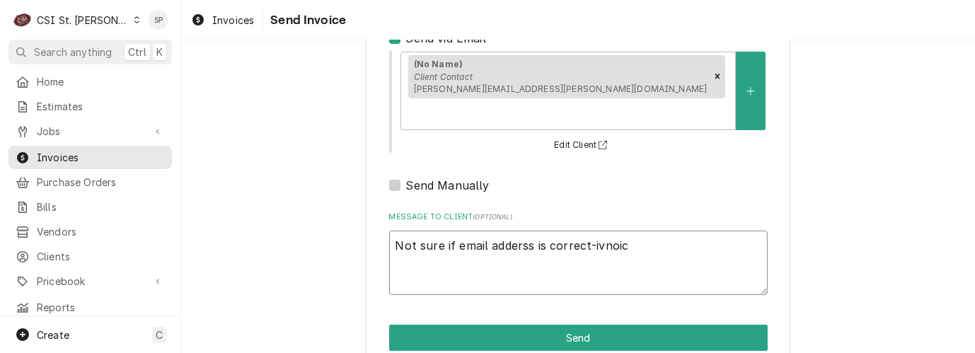
type textarea "x"
type textarea "Not sure if email adderss is correct-ivnoice"
type textarea "x"
type textarea "Not sure if email adderss is correct-ivnoice"
type textarea "x"
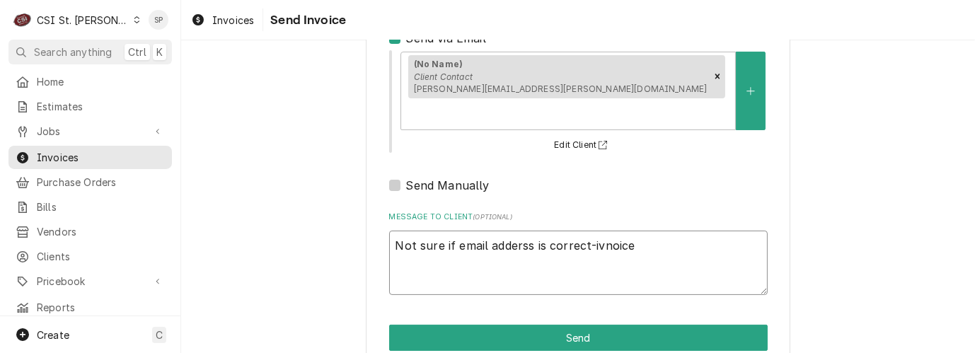
type textarea "Not sure if email adderss is correct-ivnoice i"
type textarea "x"
type textarea "Not sure if email adderss is correct-ivnoice is"
type textarea "x"
type textarea "Not sure if email adderss is correct-ivnoice is"
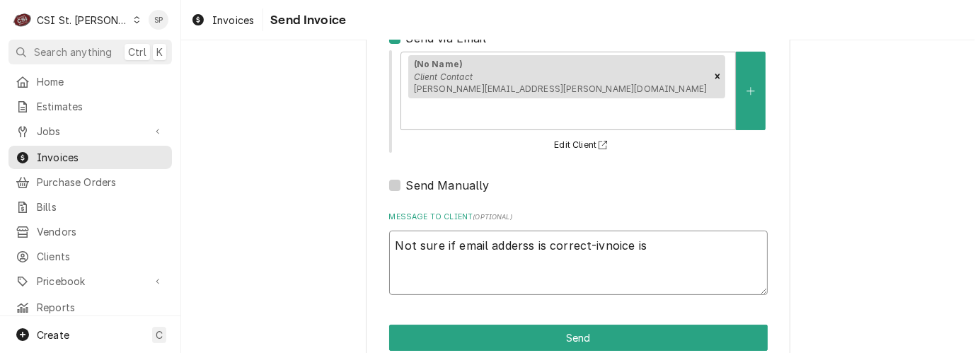
type textarea "x"
type textarea "Not sure if email adderss is correct-ivnoice is o"
type textarea "x"
type textarea "Not sure if email adderss is correct-ivnoice is ov"
type textarea "x"
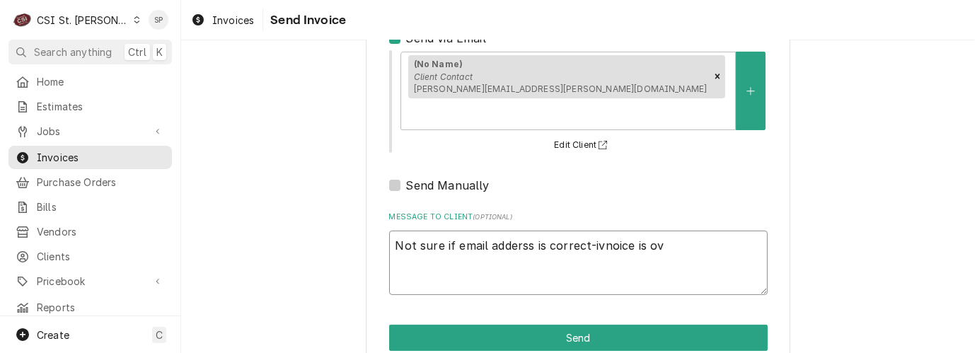
type textarea "Not sure if email adderss is correct-ivnoice is ove"
type textarea "x"
type textarea "Not sure if email adderss is correct-ivnoice is over"
type textarea "x"
type textarea "Not sure if email adderss is correct-ivnoice is ove"
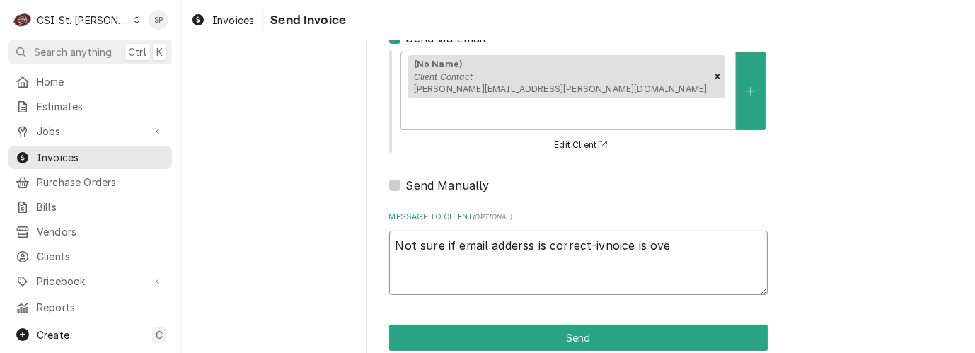
type textarea "x"
type textarea "Not sure if email adderss is correct-ivnoice is ov"
type textarea "x"
type textarea "Not sure if email adderss is correct-ivnoice is o"
type textarea "x"
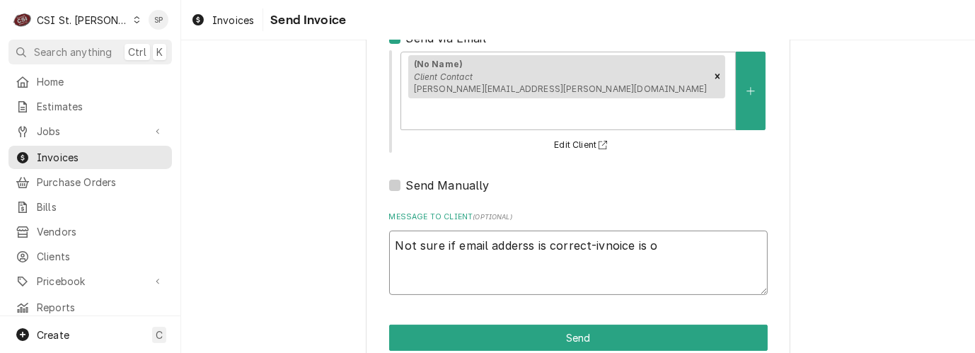
type textarea "Not sure if email adderss is correct-ivnoice is"
type textarea "x"
type textarea "Not sure if email adderss is correct-ivnoice is"
type textarea "x"
type textarea "Not sure if email adderss is correct-ivnoice i"
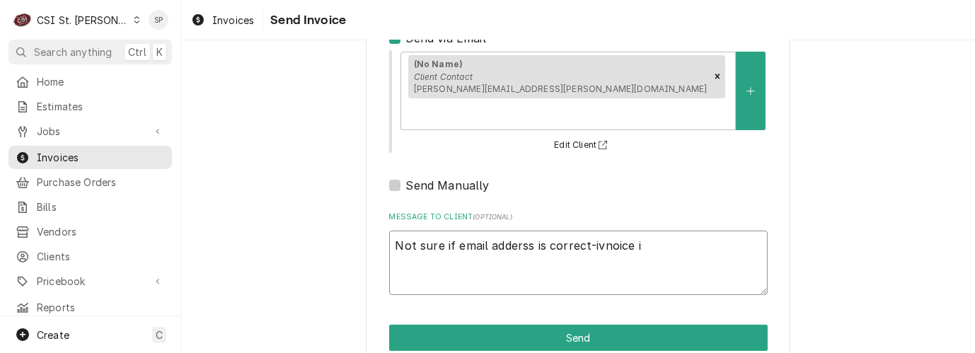
type textarea "x"
type textarea "Not sure if email adderss is correct-ivnoice"
type textarea "x"
type textarea "Not sure if email adderss is correct-ivnoice"
type textarea "x"
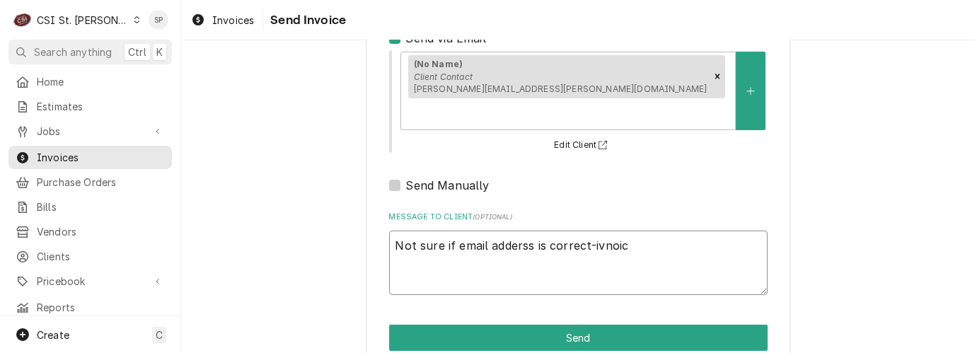
type textarea "Not sure if email adderss is correct-ivnoi"
type textarea "x"
type textarea "Not sure if email adderss is correct-ivno"
type textarea "x"
type textarea "Not sure if email adderss is correct-ivn"
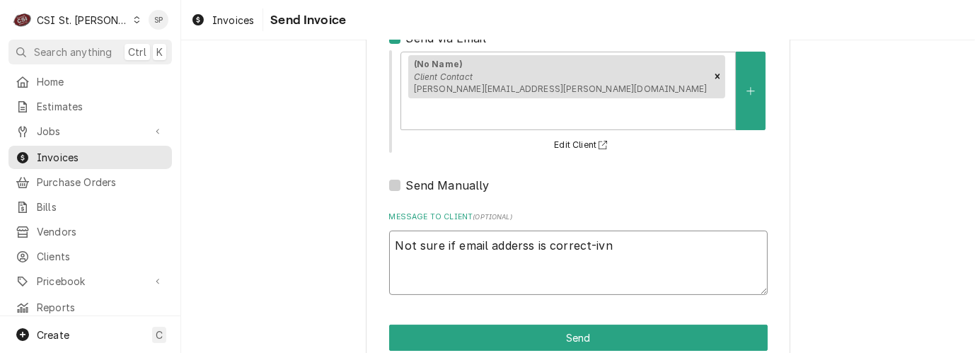
type textarea "x"
type textarea "Not sure if email adderss is correct-iv"
type textarea "x"
type textarea "Not sure if email adderss is correct-i"
type textarea "x"
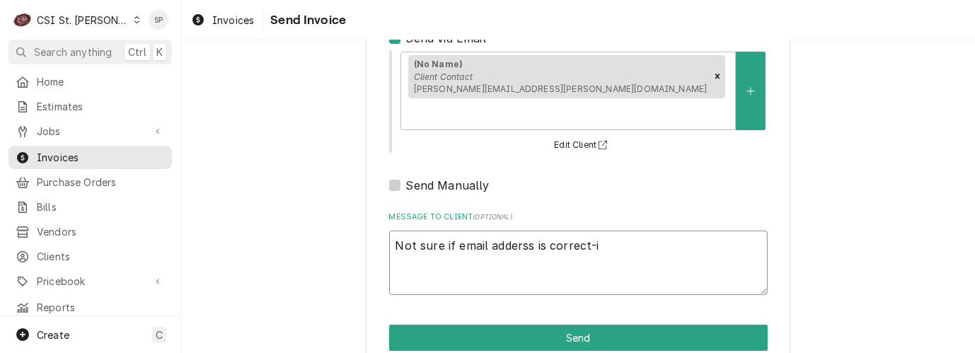
type textarea "Not sure if email adderss is correct-in"
type textarea "x"
type textarea "Not sure if email adderss is correct-inv"
type textarea "x"
type textarea "Not sure if email adderss is correct-invo"
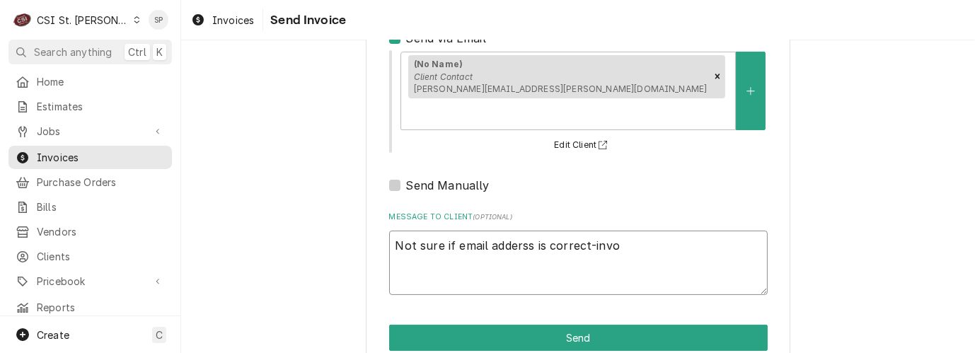
type textarea "x"
type textarea "Not sure if email adderss is correct-invoic"
type textarea "x"
type textarea "Not sure if email adderss is correct-invoice"
type textarea "x"
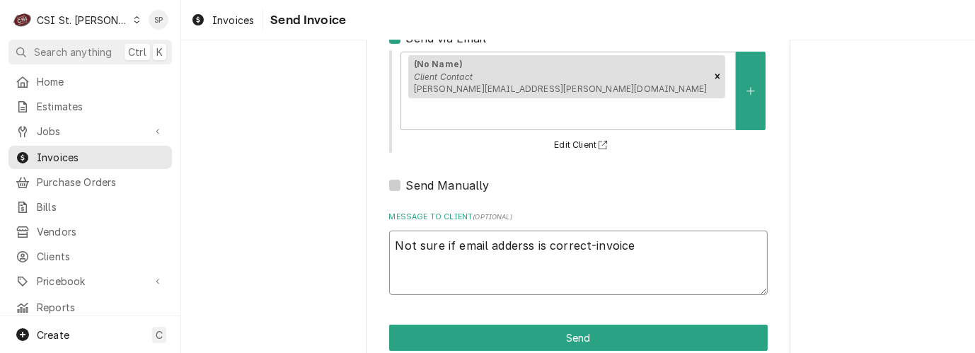
type textarea "Not sure if email adderss is correct-invoice"
type textarea "x"
type textarea "Not sure if email adderss is correct-invoice i"
type textarea "x"
type textarea "Not sure if email adderss is correct-invoice is"
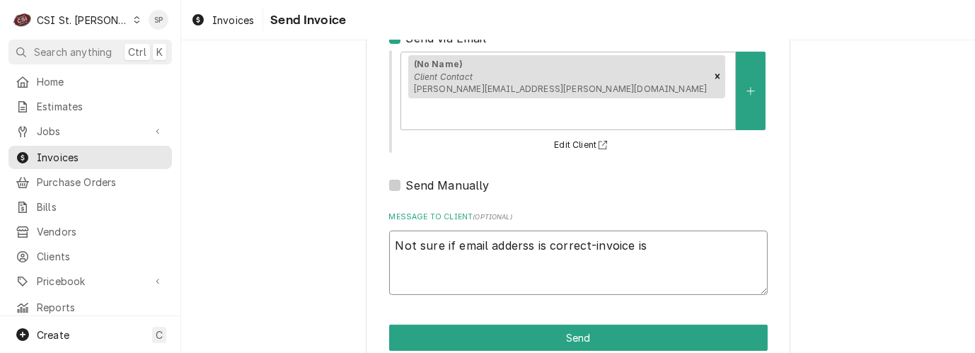
type textarea "x"
type textarea "Not sure if email adderss is correct-invoice is"
type textarea "x"
type textarea "Not sure if email adderss is correct-invoice is o"
type textarea "x"
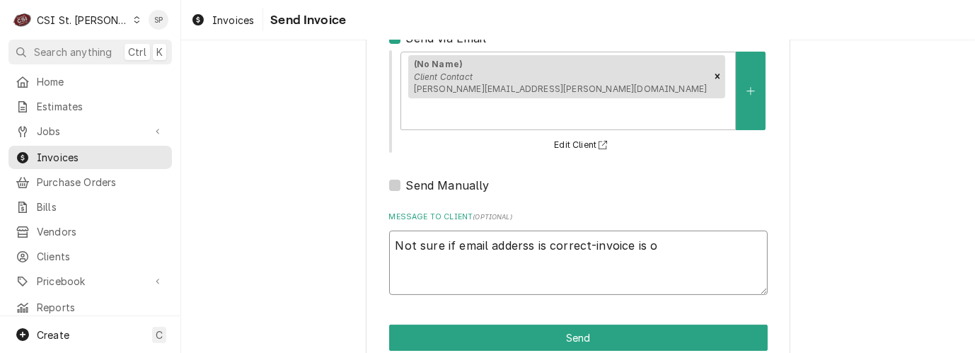
type textarea "Not sure if email adderss is correct-invoice is ov"
type textarea "x"
type textarea "Not sure if email adderss is correct-invoice is ove"
type textarea "x"
type textarea "Not sure if email adderss is correct-invoice is over"
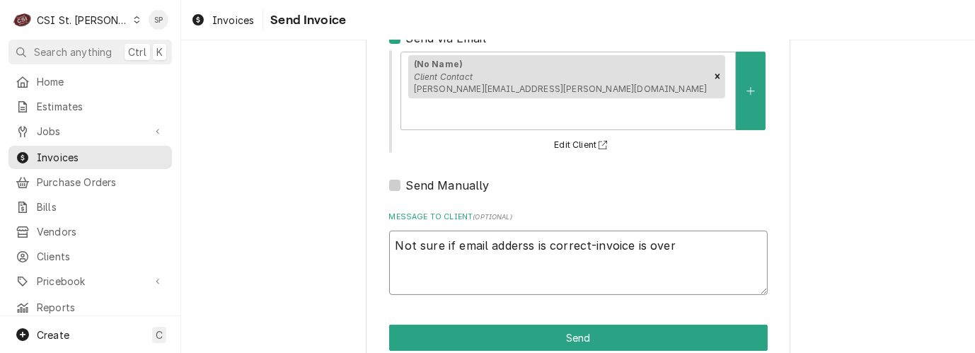
type textarea "x"
type textarea "Not sure if email adderss is correct-invoice is over"
type textarea "x"
type textarea "Not sure if email adderss is correct-invoice is over $"
type textarea "x"
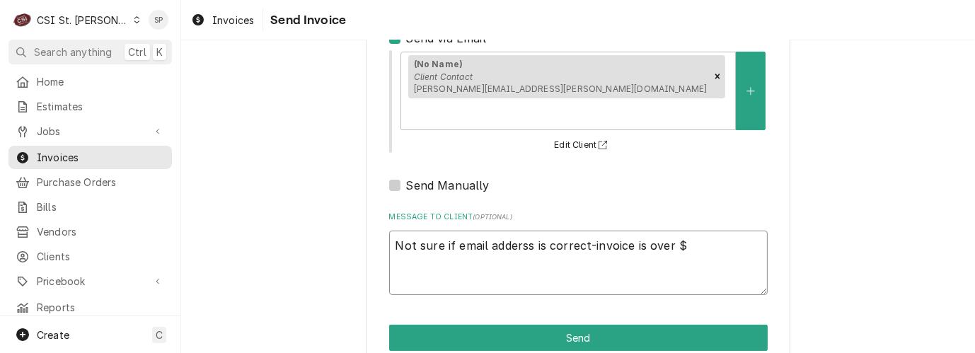
type textarea "Not sure if email adderss is correct-invoice is over $3"
type textarea "x"
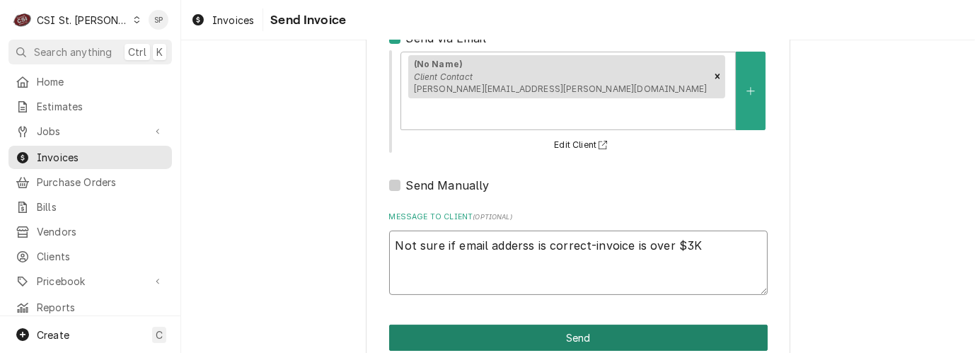
type textarea "Not sure if email adderss is correct-invoice is over $3K"
click at [575, 325] on button "Send" at bounding box center [578, 338] width 379 height 26
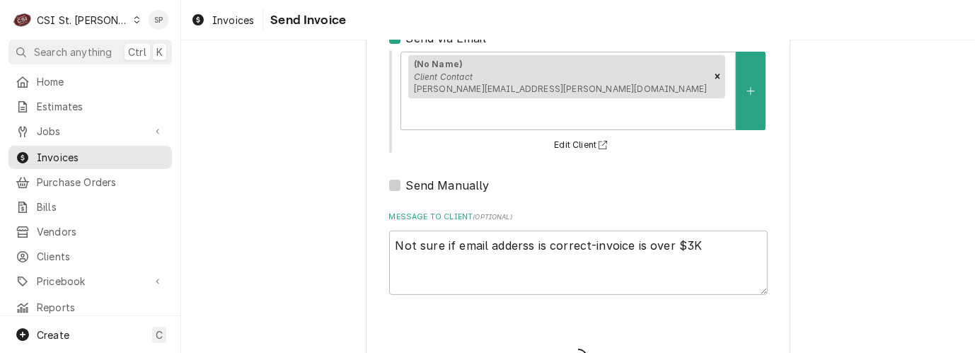
type textarea "x"
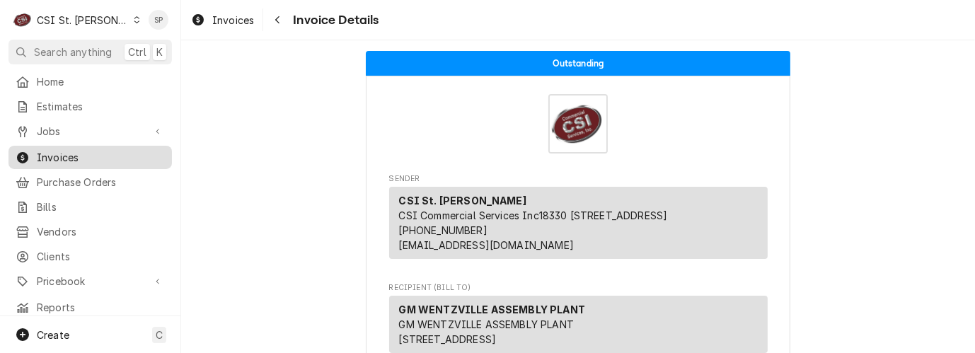
click at [132, 151] on span "Invoices" at bounding box center [101, 157] width 128 height 15
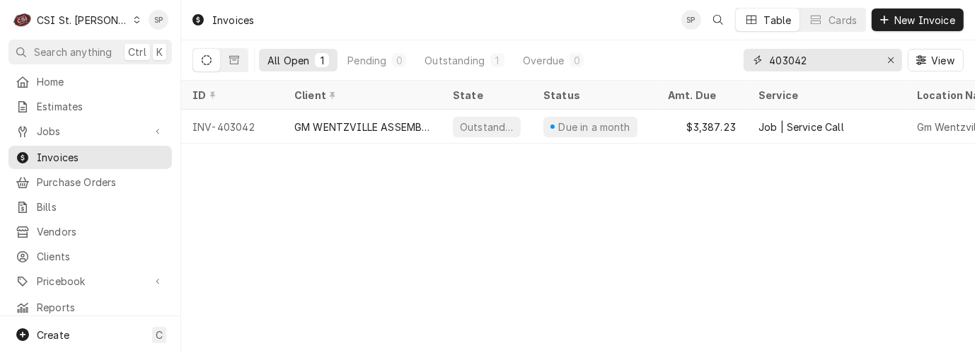
click at [849, 56] on input "403042" at bounding box center [822, 60] width 106 height 23
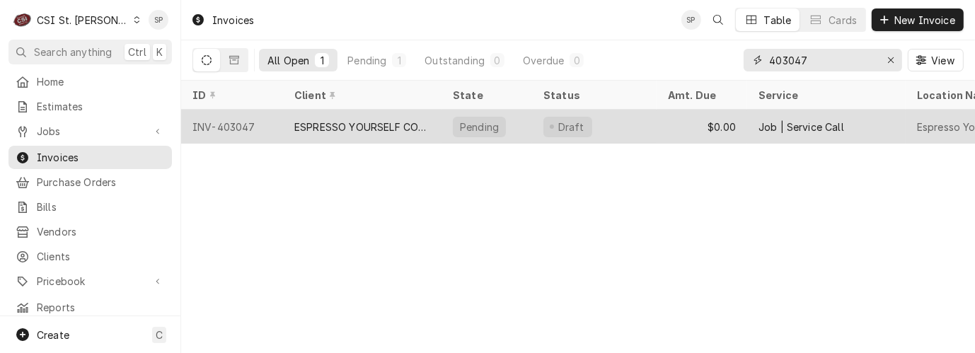
type input "403047"
click at [237, 119] on div "INV-403047" at bounding box center [232, 127] width 102 height 34
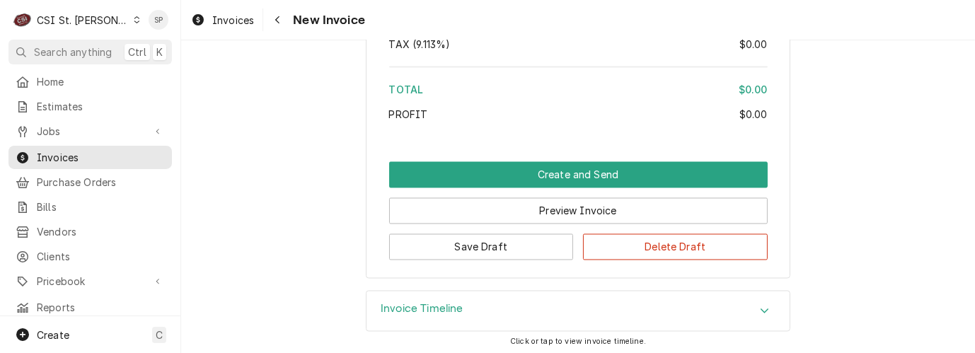
scroll to position [2332, 0]
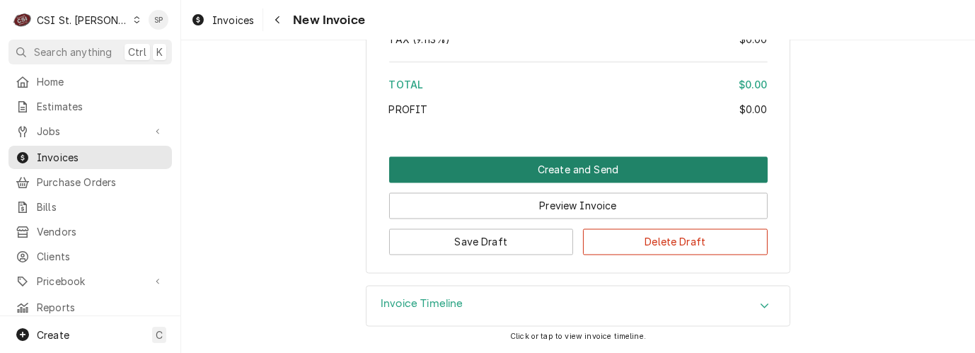
click at [541, 178] on button "Create and Send" at bounding box center [578, 170] width 379 height 26
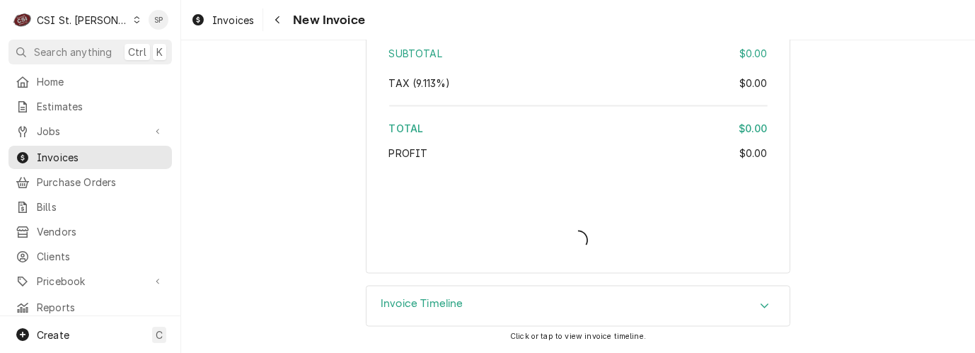
scroll to position [2286, 0]
type textarea "x"
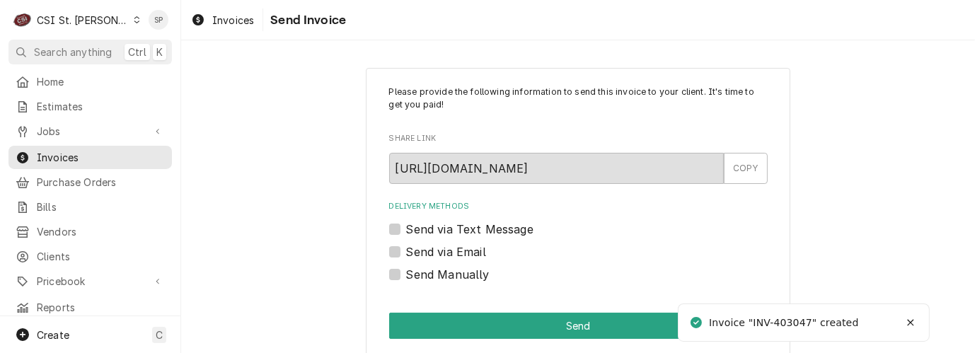
click at [420, 272] on label "Send Manually" at bounding box center [448, 274] width 84 height 17
click at [420, 272] on input "Send Manually" at bounding box center [595, 281] width 379 height 31
checkbox input "true"
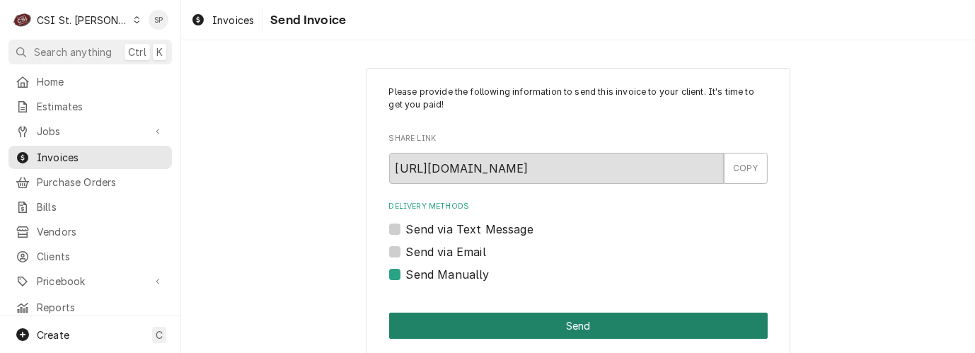
click at [441, 322] on button "Send" at bounding box center [578, 326] width 379 height 26
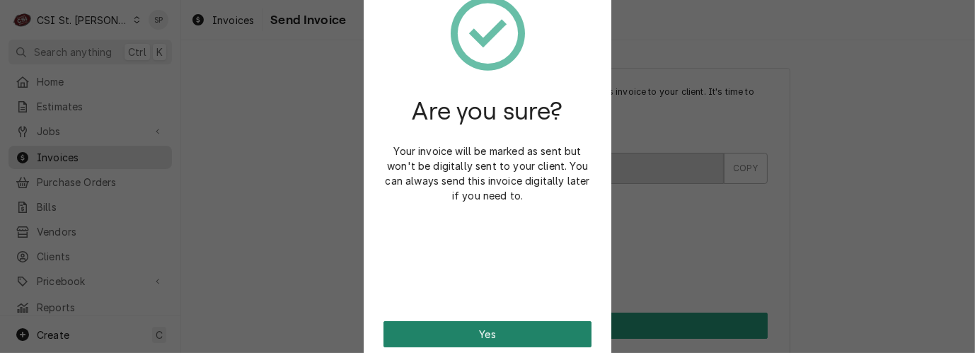
click at [443, 328] on button "Yes" at bounding box center [488, 334] width 208 height 26
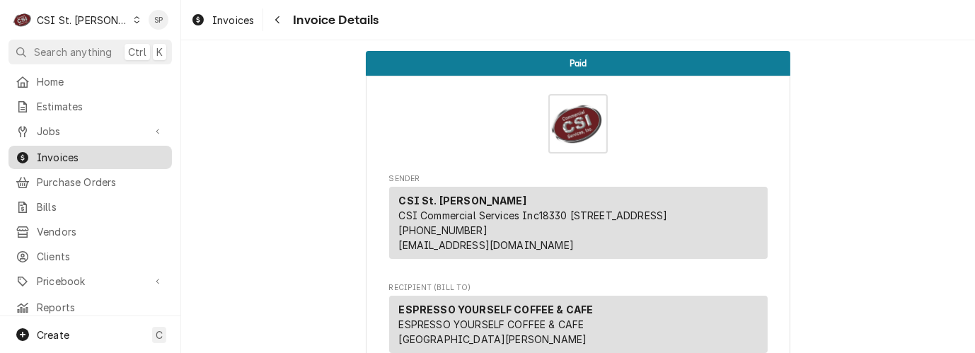
click at [52, 151] on span "Invoices" at bounding box center [101, 157] width 128 height 15
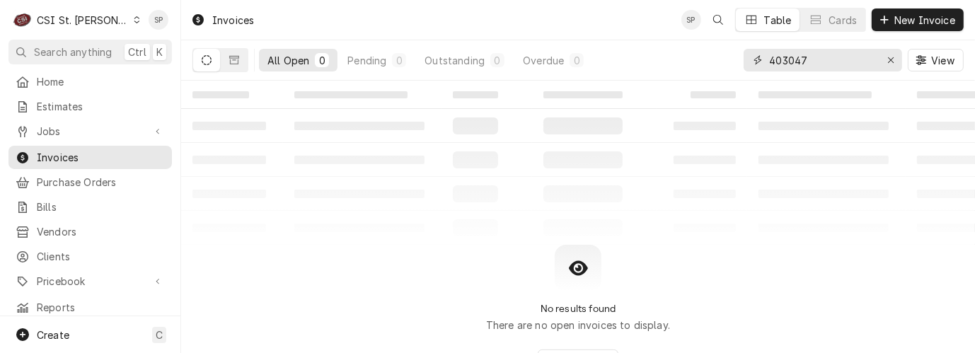
click at [827, 59] on input "403047" at bounding box center [822, 60] width 106 height 23
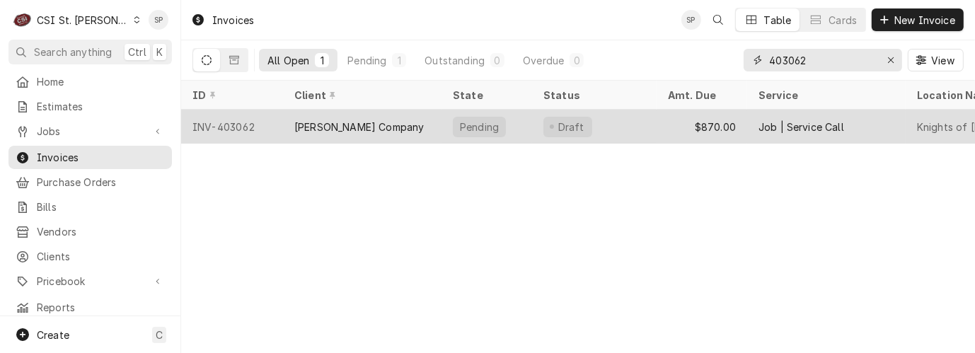
type input "403062"
click at [220, 118] on div "INV-403062" at bounding box center [232, 127] width 102 height 34
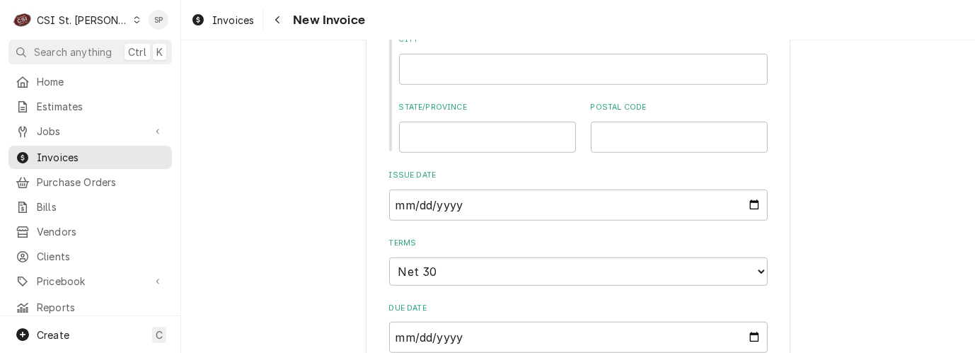
scroll to position [1100, 0]
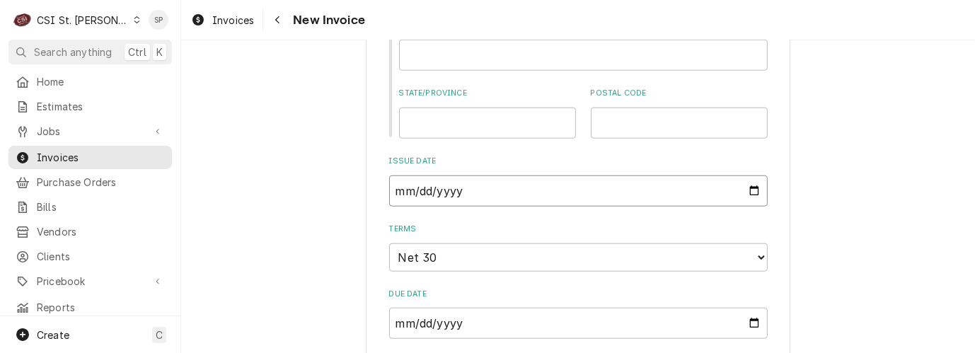
click at [751, 175] on input "2025-08-08" at bounding box center [578, 190] width 379 height 31
type textarea "x"
type input "2025-08-26"
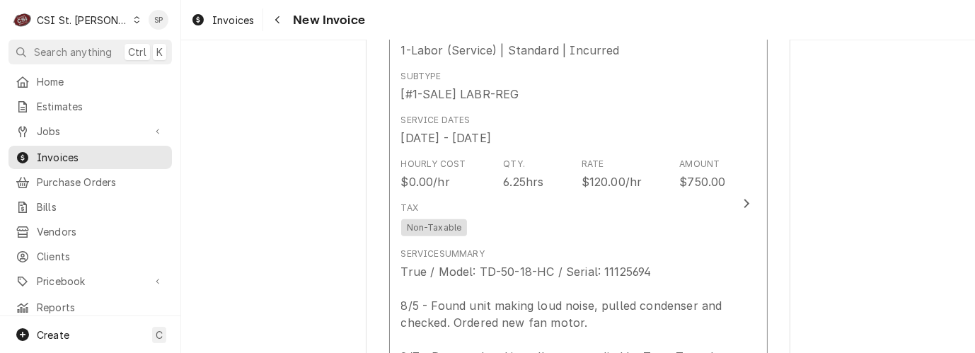
scroll to position [1509, 0]
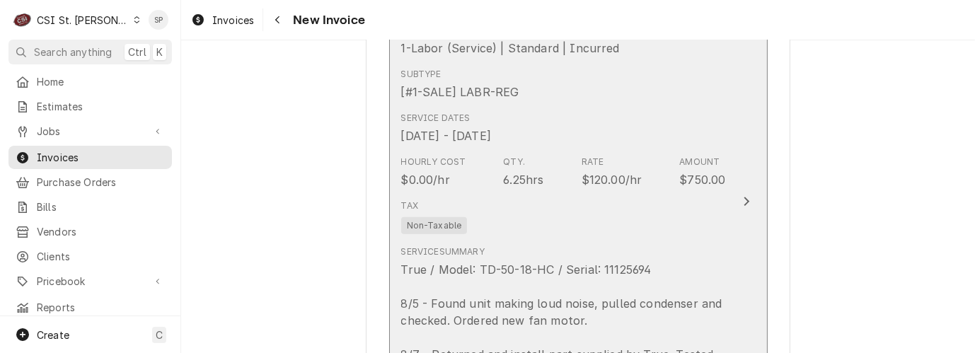
click at [514, 171] on div "6.25hrs" at bounding box center [523, 179] width 40 height 17
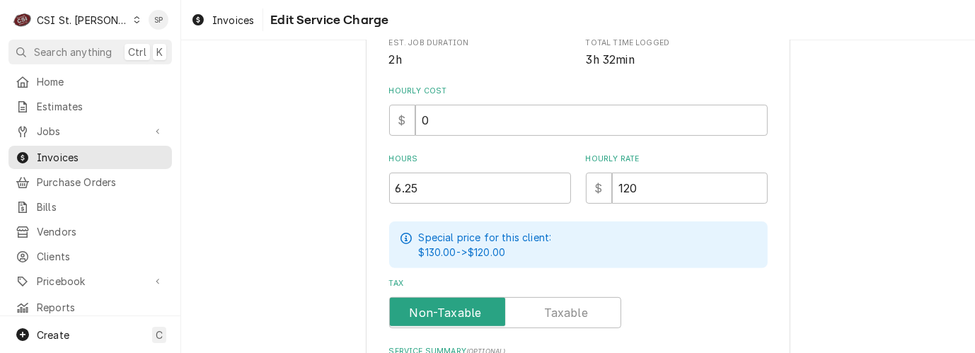
scroll to position [408, 0]
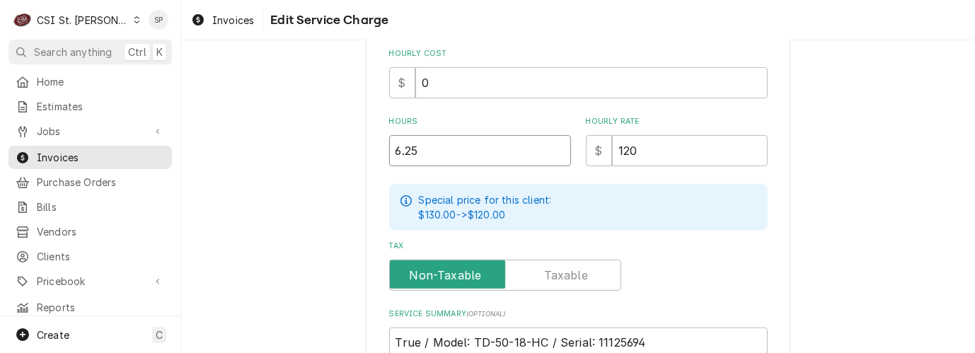
click at [424, 151] on input "6.25" at bounding box center [480, 150] width 182 height 31
type textarea "x"
type input "6.2"
type textarea "x"
type input "6"
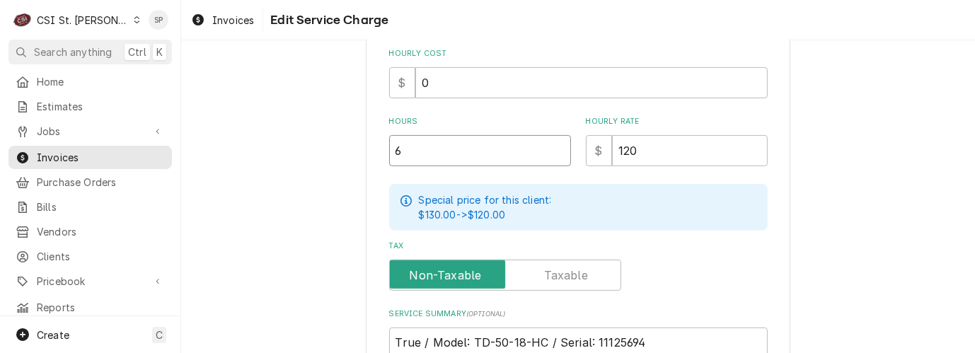
type textarea "x"
type input "7"
type textarea "x"
type input "7.2"
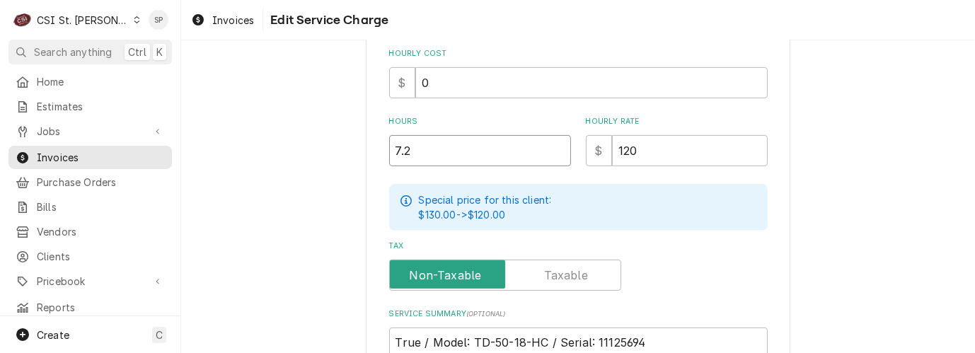
type textarea "x"
type input "7.25"
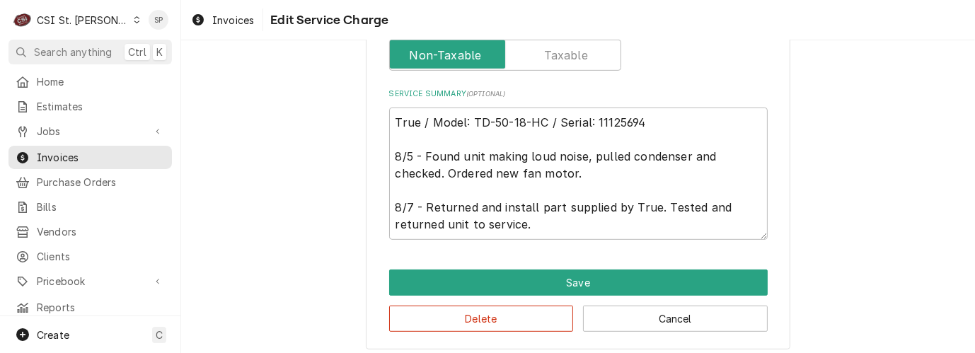
scroll to position [636, 0]
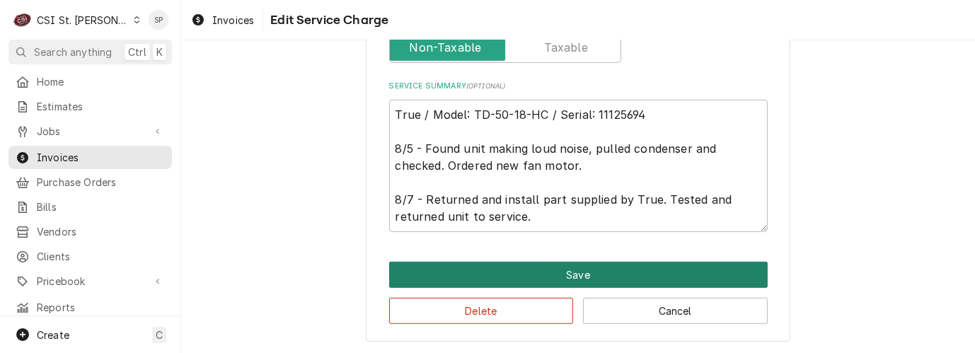
click at [628, 279] on button "Save" at bounding box center [578, 275] width 379 height 26
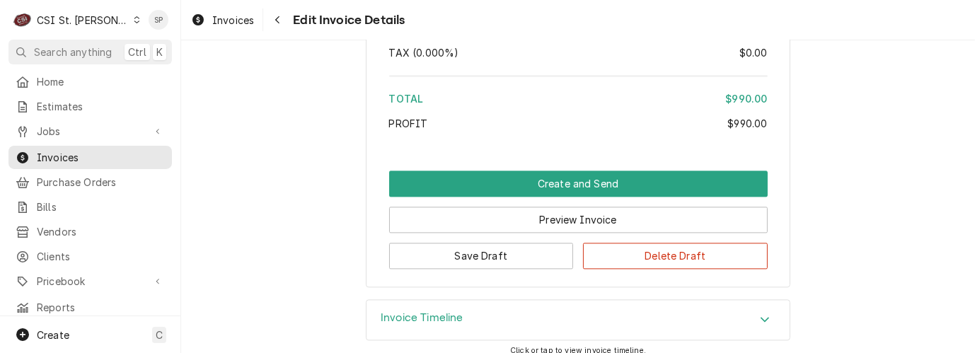
scroll to position [2659, 0]
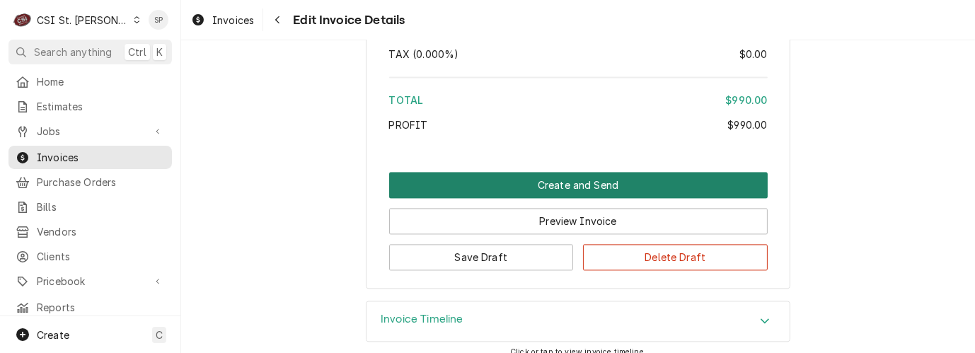
click at [568, 172] on button "Create and Send" at bounding box center [578, 185] width 379 height 26
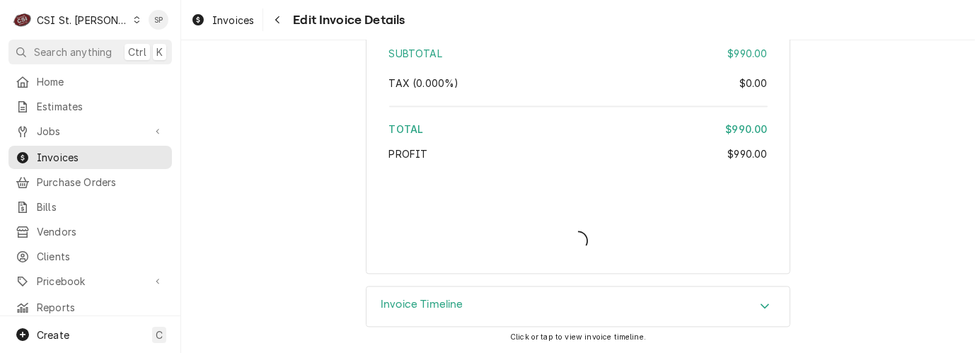
scroll to position [2615, 0]
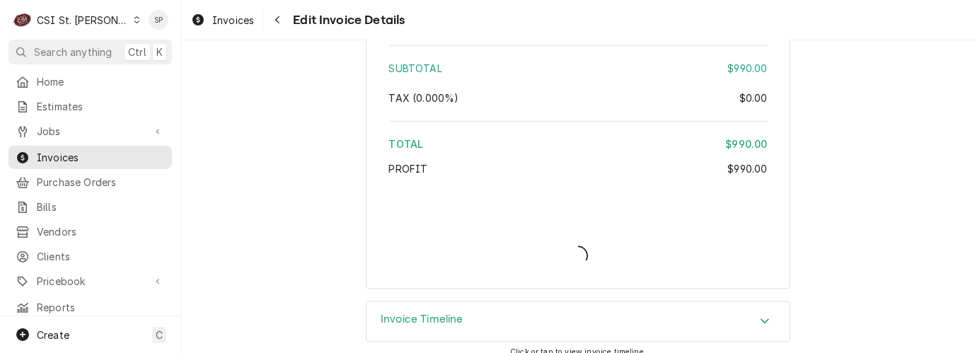
type textarea "x"
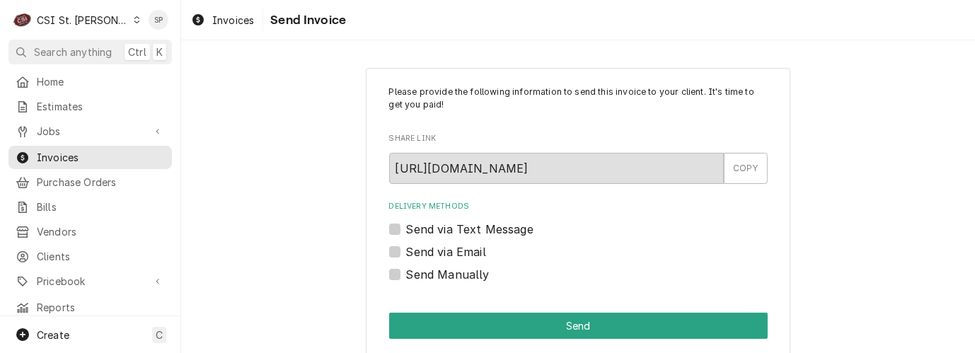
click at [418, 246] on label "Send via Email" at bounding box center [446, 251] width 80 height 17
click at [418, 246] on input "Send via Email" at bounding box center [595, 258] width 379 height 31
checkbox input "true"
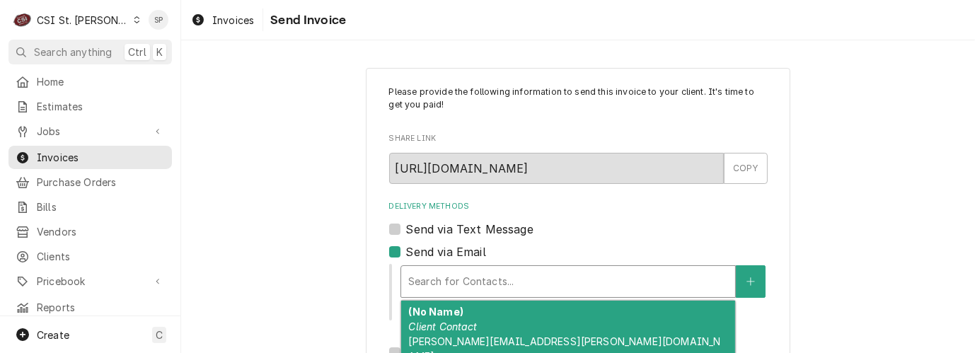
click at [427, 280] on div "Delivery Methods" at bounding box center [568, 281] width 320 height 25
click at [443, 331] on em "Client Contact" at bounding box center [442, 327] width 69 height 12
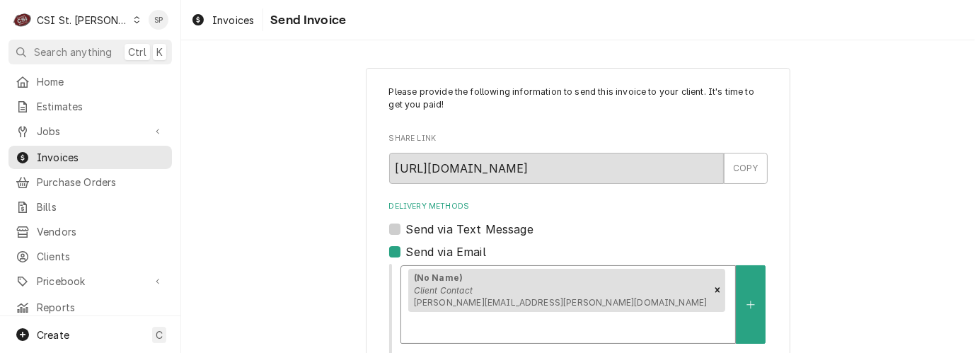
click at [962, 335] on div "Please provide the following information to send this invoice to your client. I…" at bounding box center [578, 350] width 794 height 591
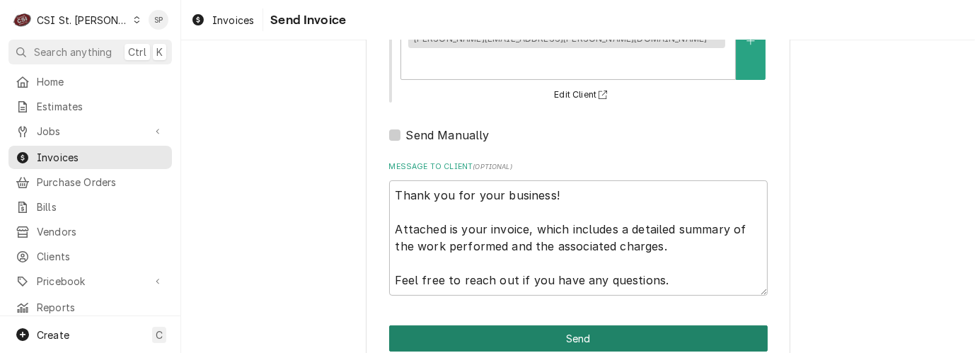
click at [592, 326] on button "Send" at bounding box center [578, 339] width 379 height 26
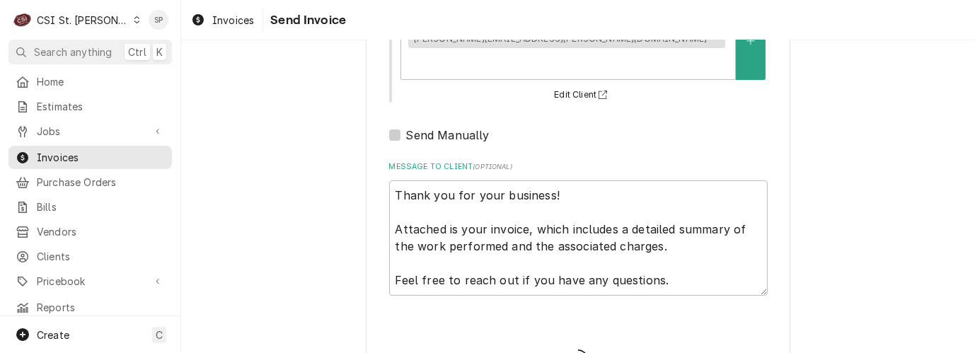
type textarea "x"
